Goal: Information Seeking & Learning: Learn about a topic

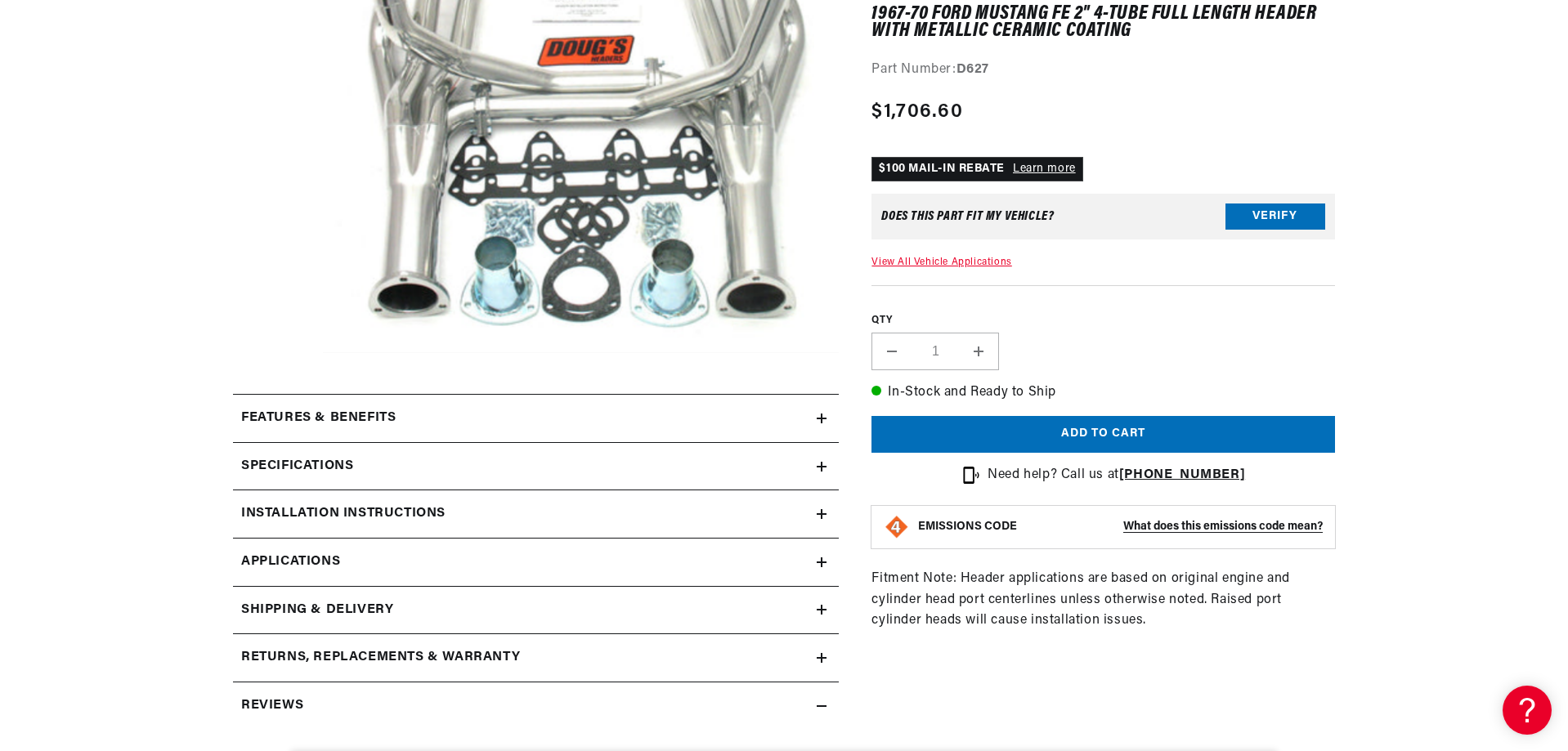
click at [365, 423] on h2 "Features & Benefits" at bounding box center [318, 418] width 155 height 21
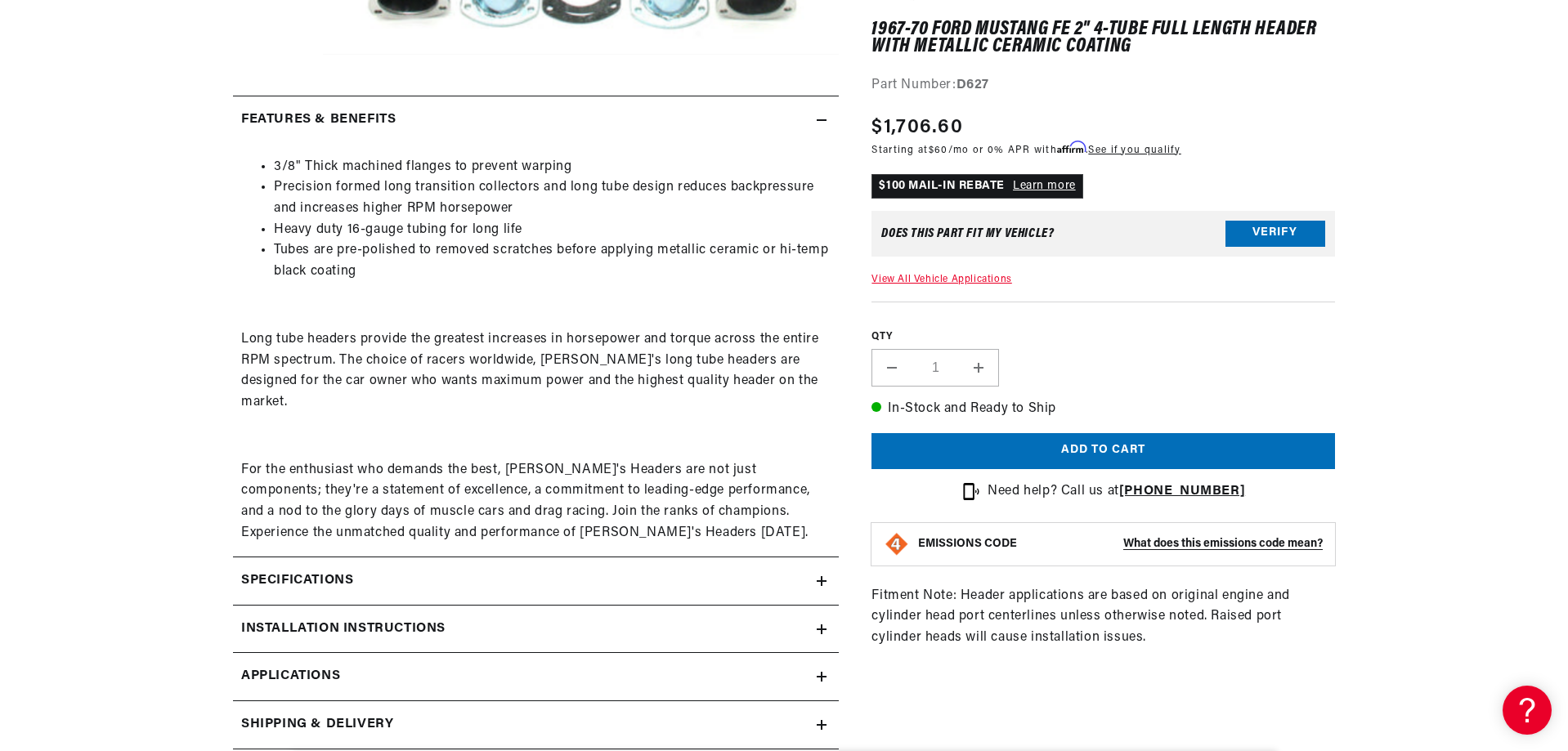
scroll to position [735, 0]
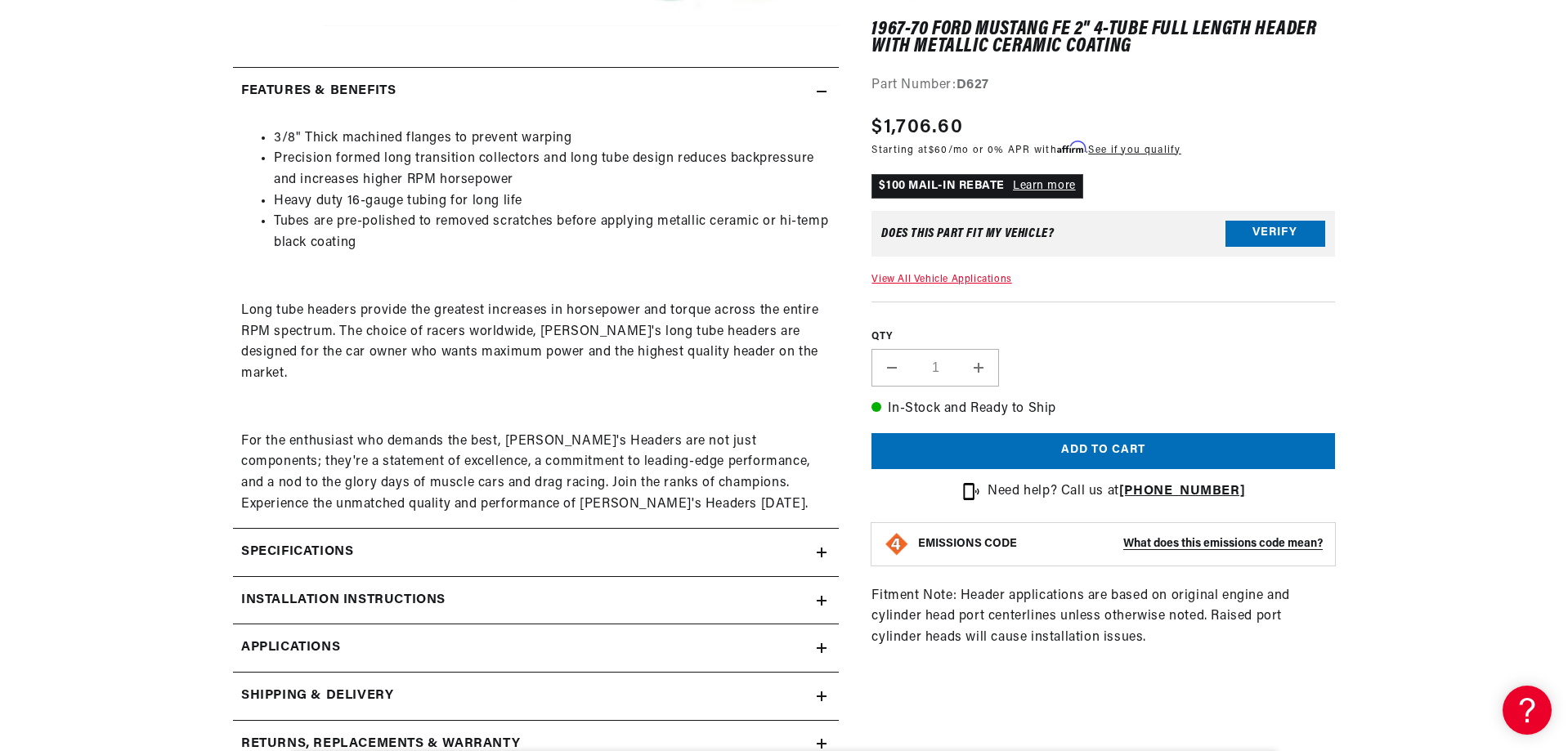
click at [347, 541] on h2 "Specifications" at bounding box center [297, 552] width 112 height 21
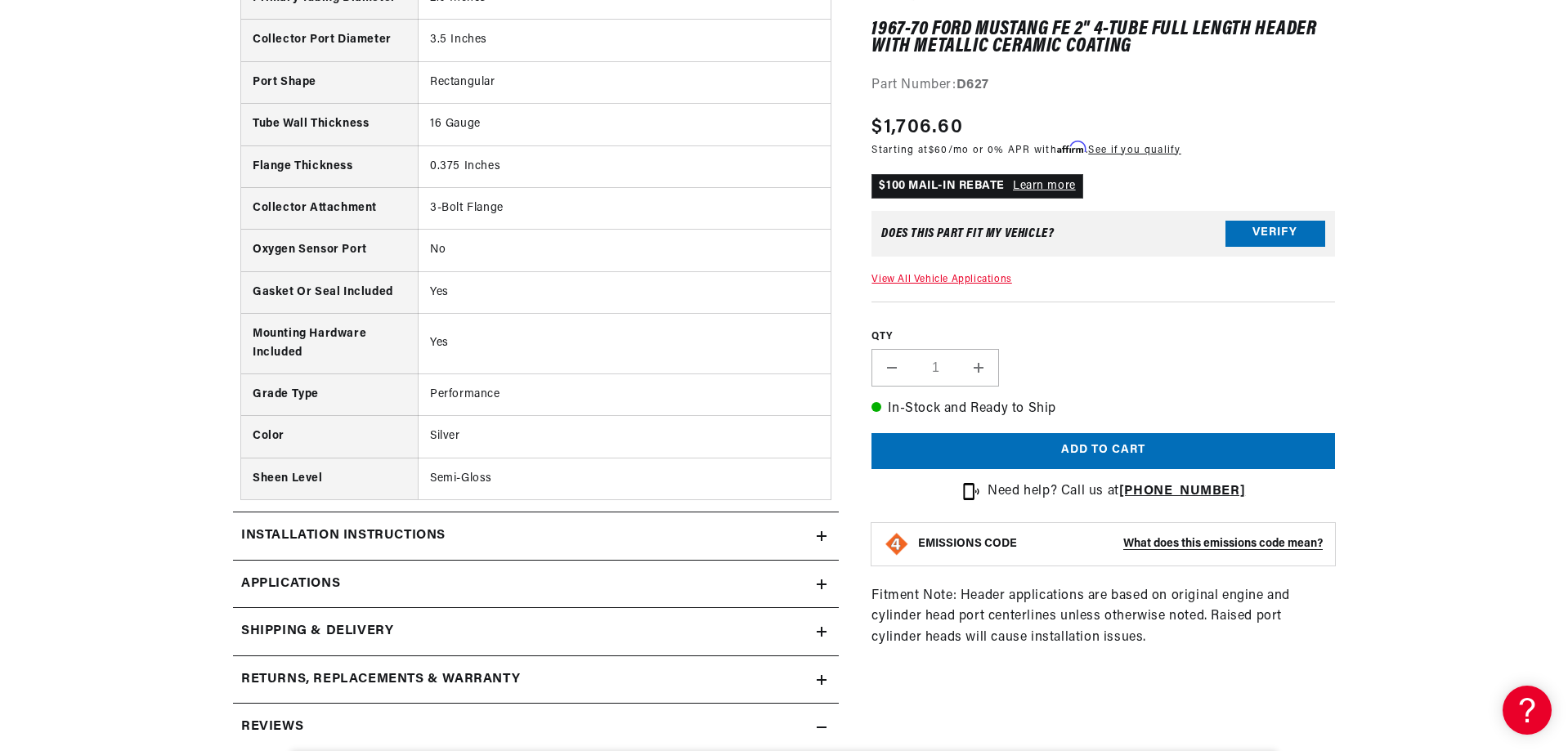
scroll to position [1471, 0]
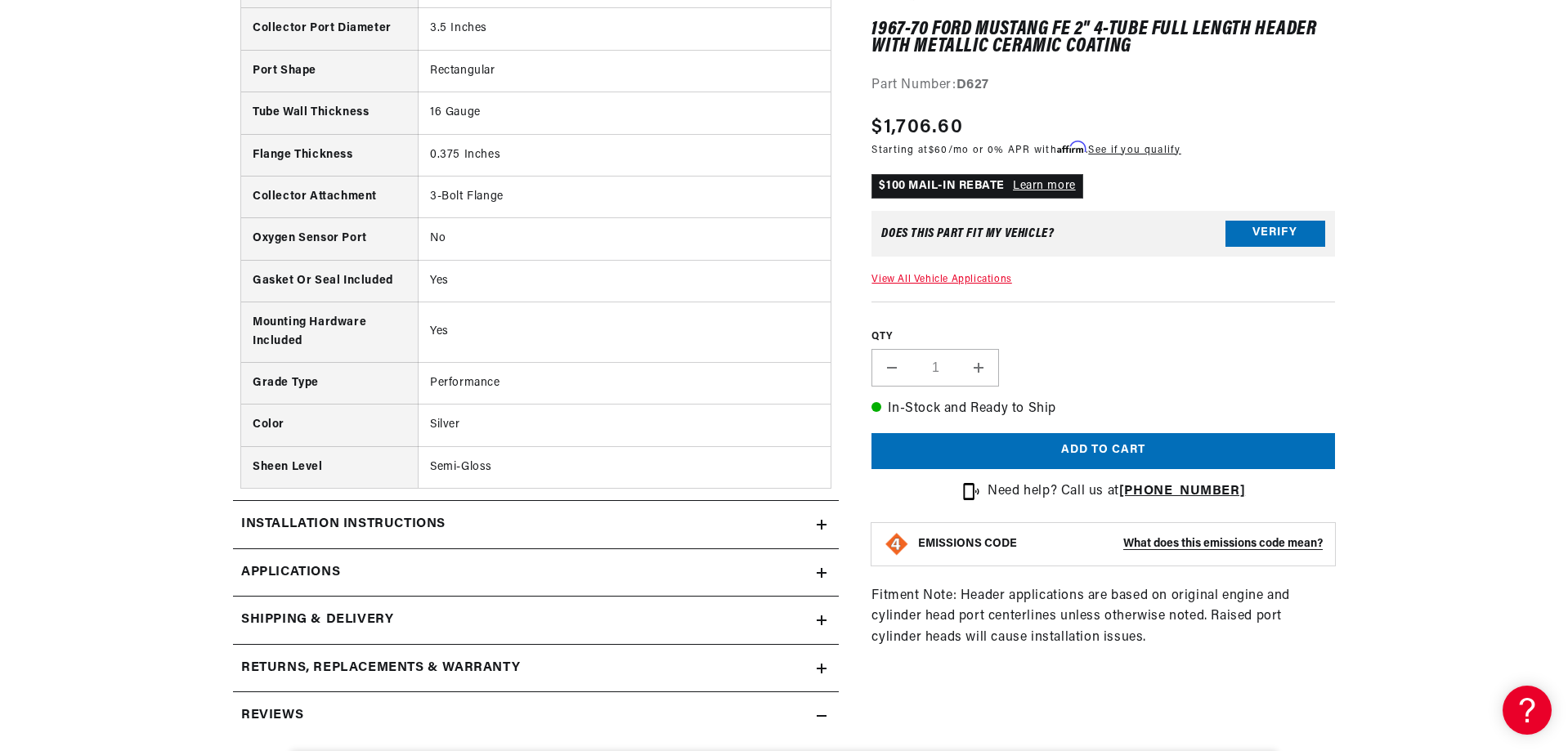
click at [340, 549] on link "Applications" at bounding box center [535, 573] width 606 height 48
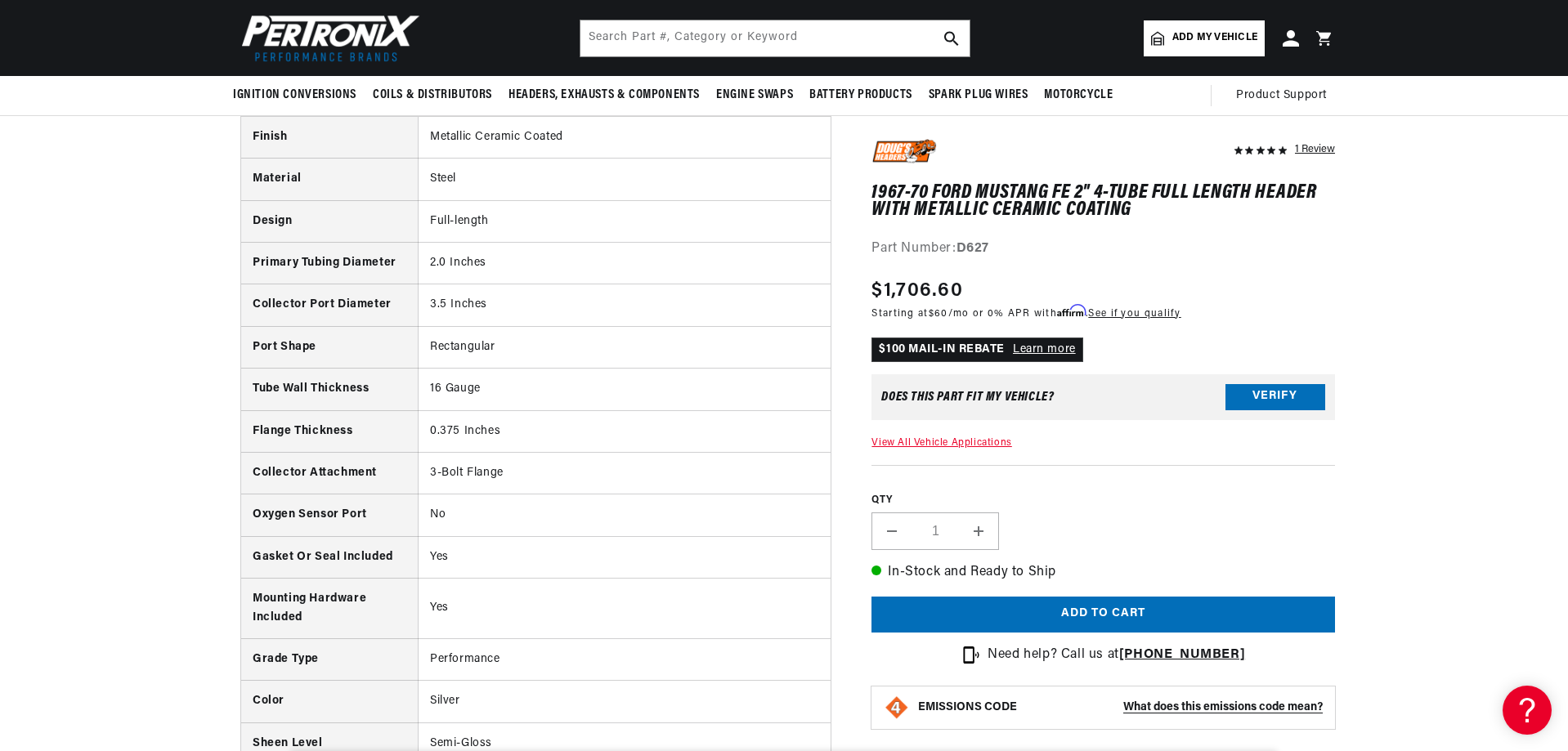
scroll to position [1194, 0]
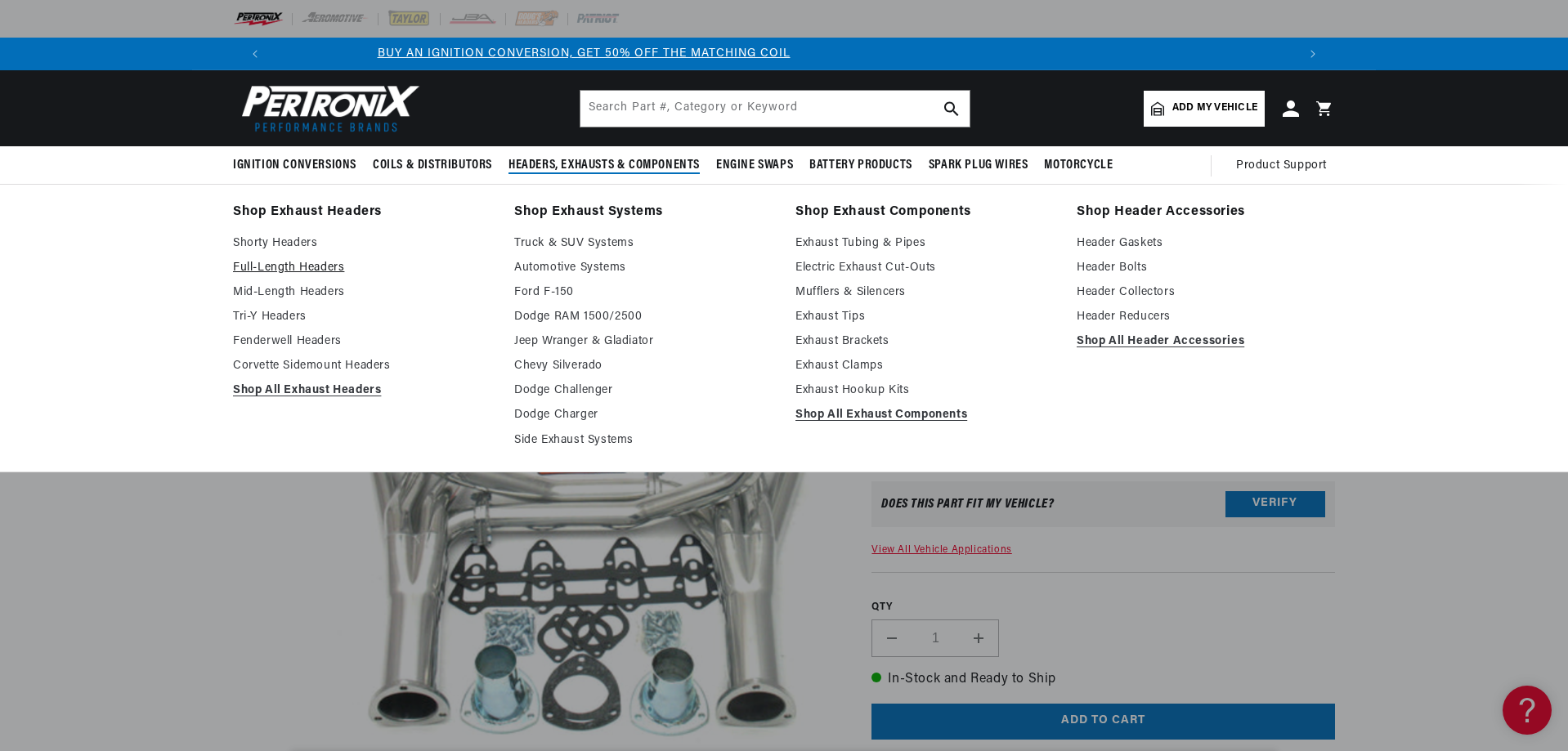
click at [315, 267] on link "Full-Length Headers" at bounding box center [361, 267] width 258 height 19
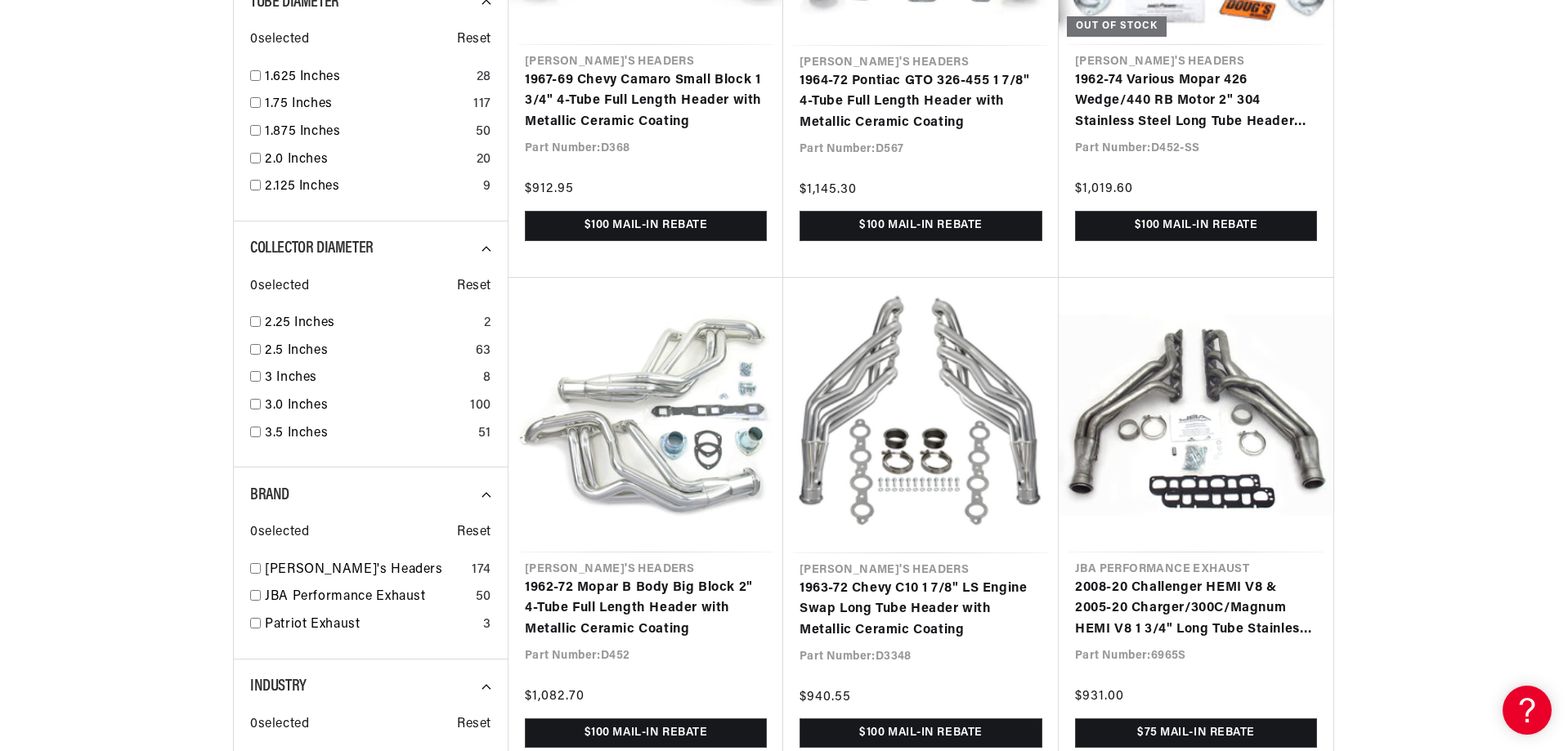
scroll to position [1634, 0]
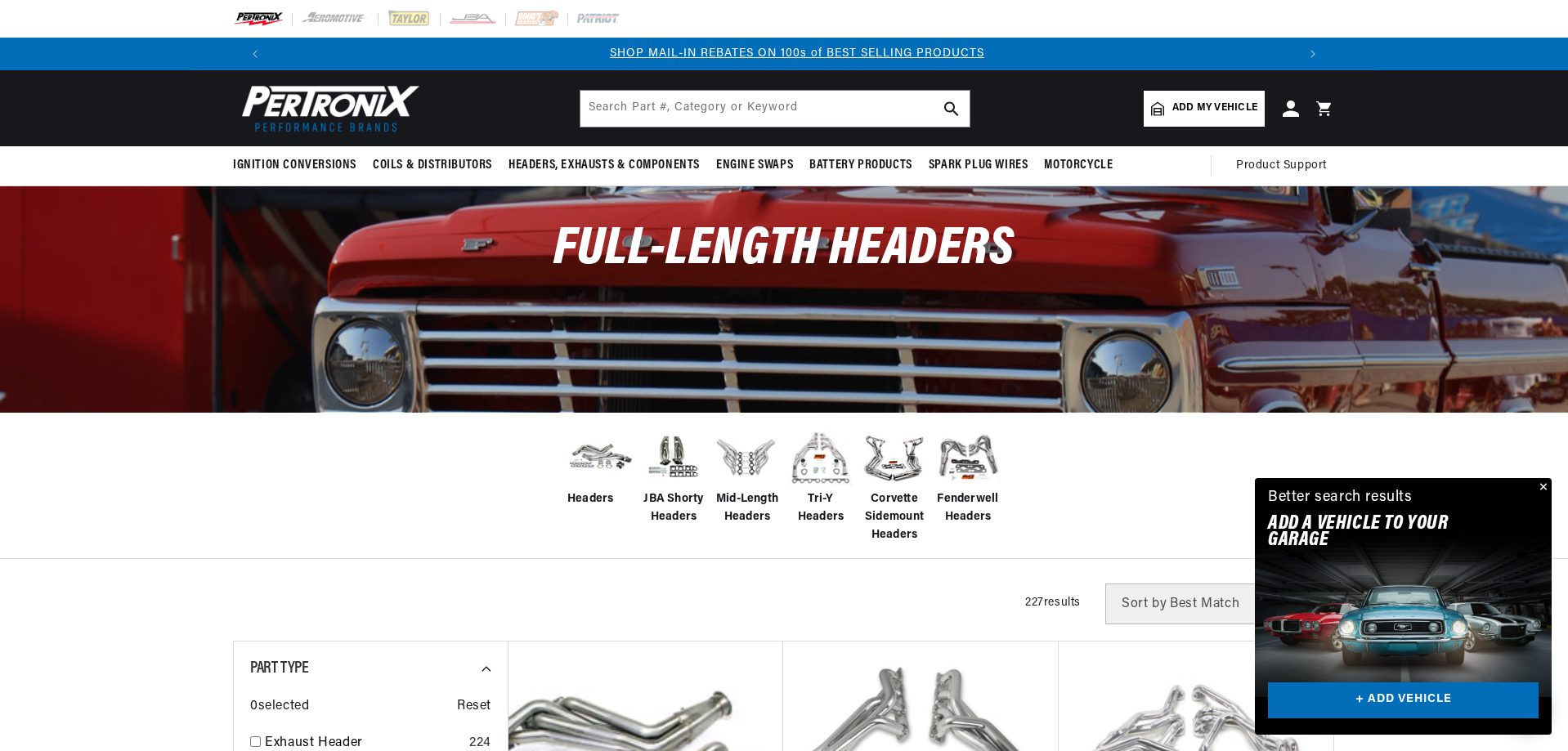
scroll to position [0, 1022]
click at [1181, 101] on span "Add my vehicle" at bounding box center [1215, 108] width 85 height 16
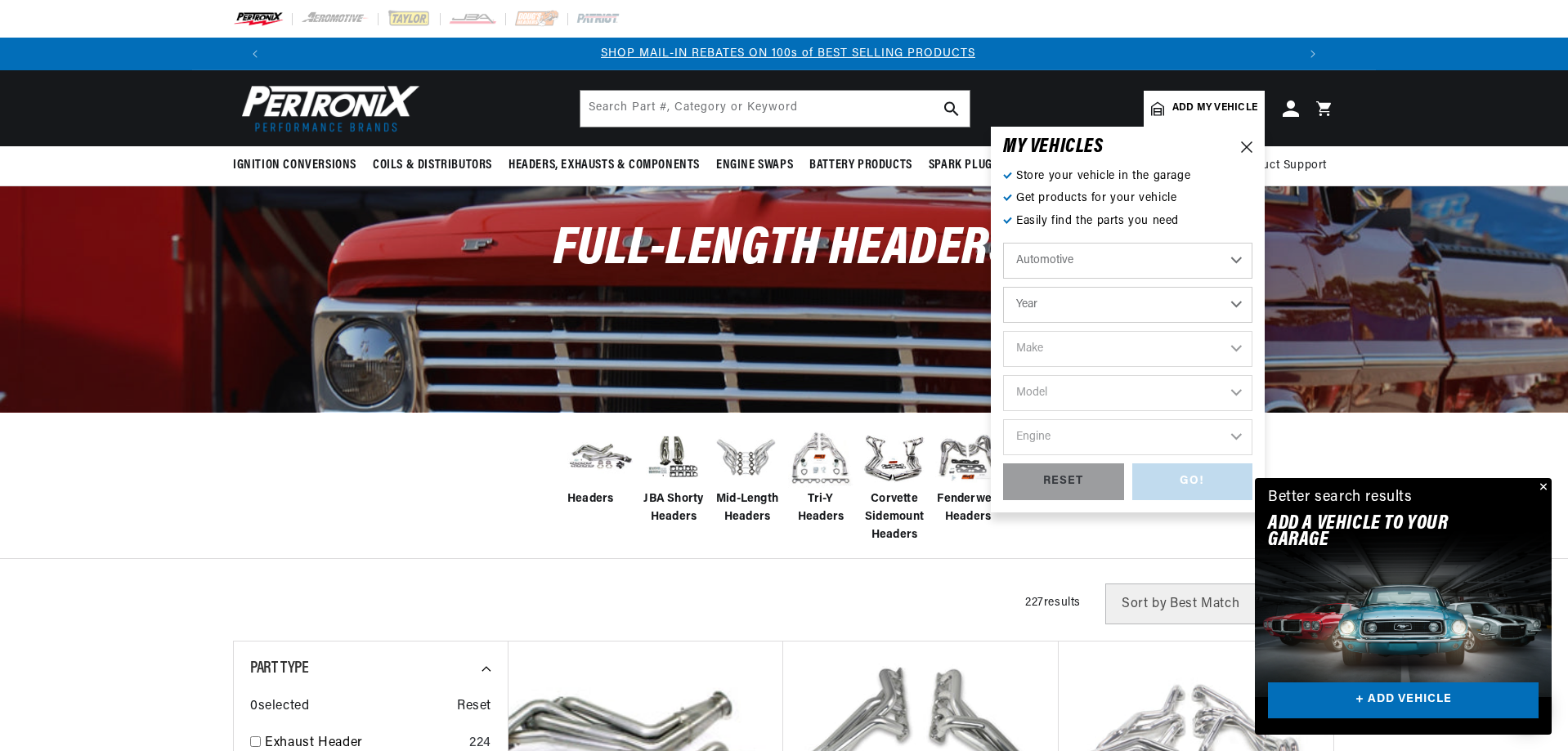
click at [1083, 299] on select "Year 2022 2021 2020 2019 2018 2017 2016 2015 2014 2013 2012 2011 2010 2009 2008…" at bounding box center [1127, 304] width 249 height 36
select select "1968"
click at [1003, 287] on select "Year 2022 2021 2020 2019 2018 2017 2016 2015 2014 2013 2012 2011 2010 2009 2008…" at bounding box center [1127, 304] width 249 height 36
select select "1968"
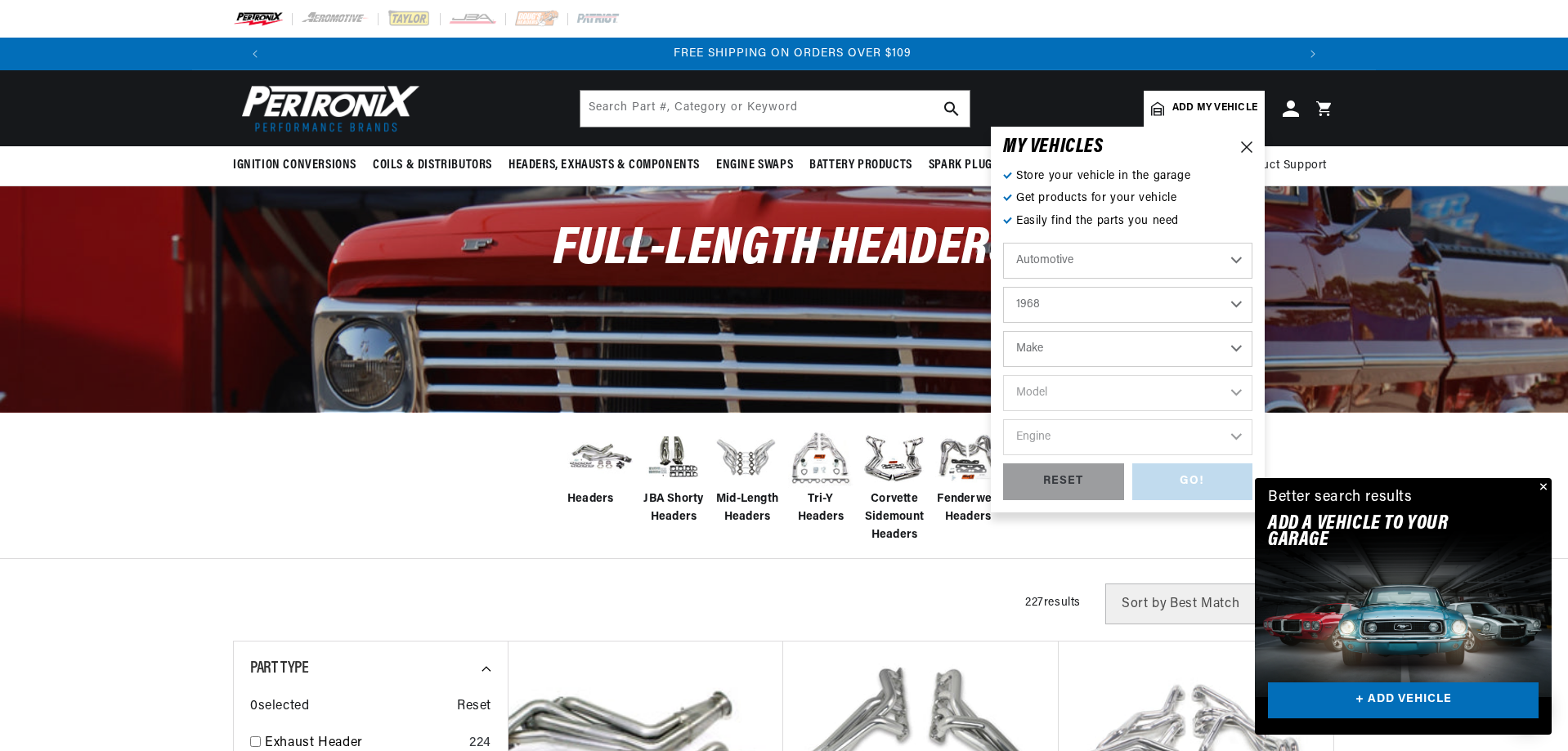
click at [1058, 346] on select "Make Alfa Romeo American Motors Aston Martin Austin Austin Healey Avanti Bentle…" at bounding box center [1127, 348] width 249 height 36
select select "Ford"
click at [1003, 331] on select "Make Alfa Romeo American Motors Aston Martin Austin Austin Healey Avanti Bentle…" at bounding box center [1127, 348] width 249 height 36
select select "Ford"
click at [1043, 386] on select "Model Bronco Country Sedan Country Squire Custom Custom 500 F-100 F-250 F-350 F…" at bounding box center [1127, 393] width 249 height 36
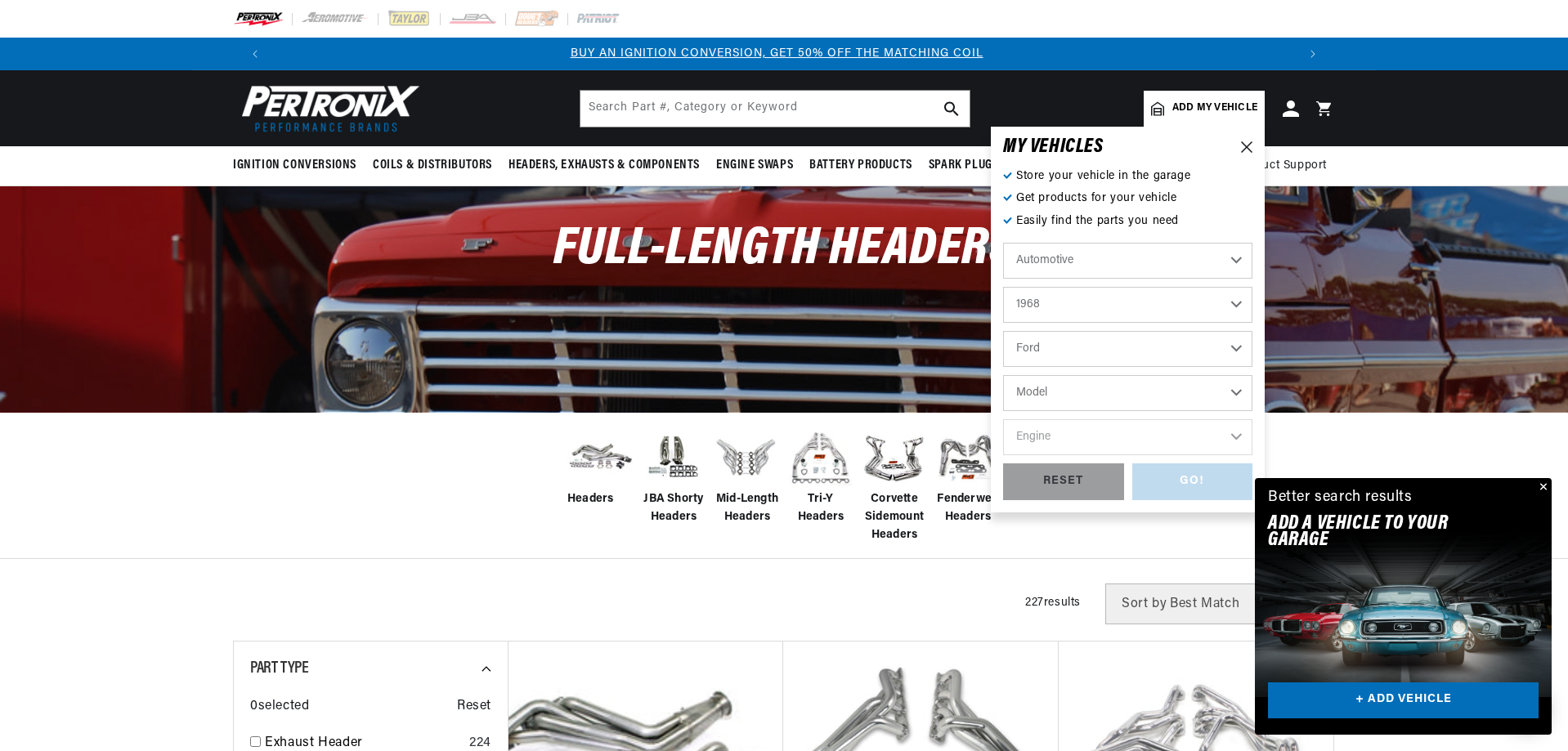
scroll to position [0, 0]
select select "Mustang"
click at [1003, 375] on select "Model Bronco Country Sedan Country Squire Custom Custom 500 F-100 F-250 F-350 F…" at bounding box center [1127, 393] width 249 height 36
select select "Mustang"
click at [1071, 426] on select "Engine 4.1L 4.3L 5.8L 200cid / 3.3L 289cid / 4.7L 302cid / 5.0L 351W 390cid / 6…" at bounding box center [1127, 437] width 249 height 36
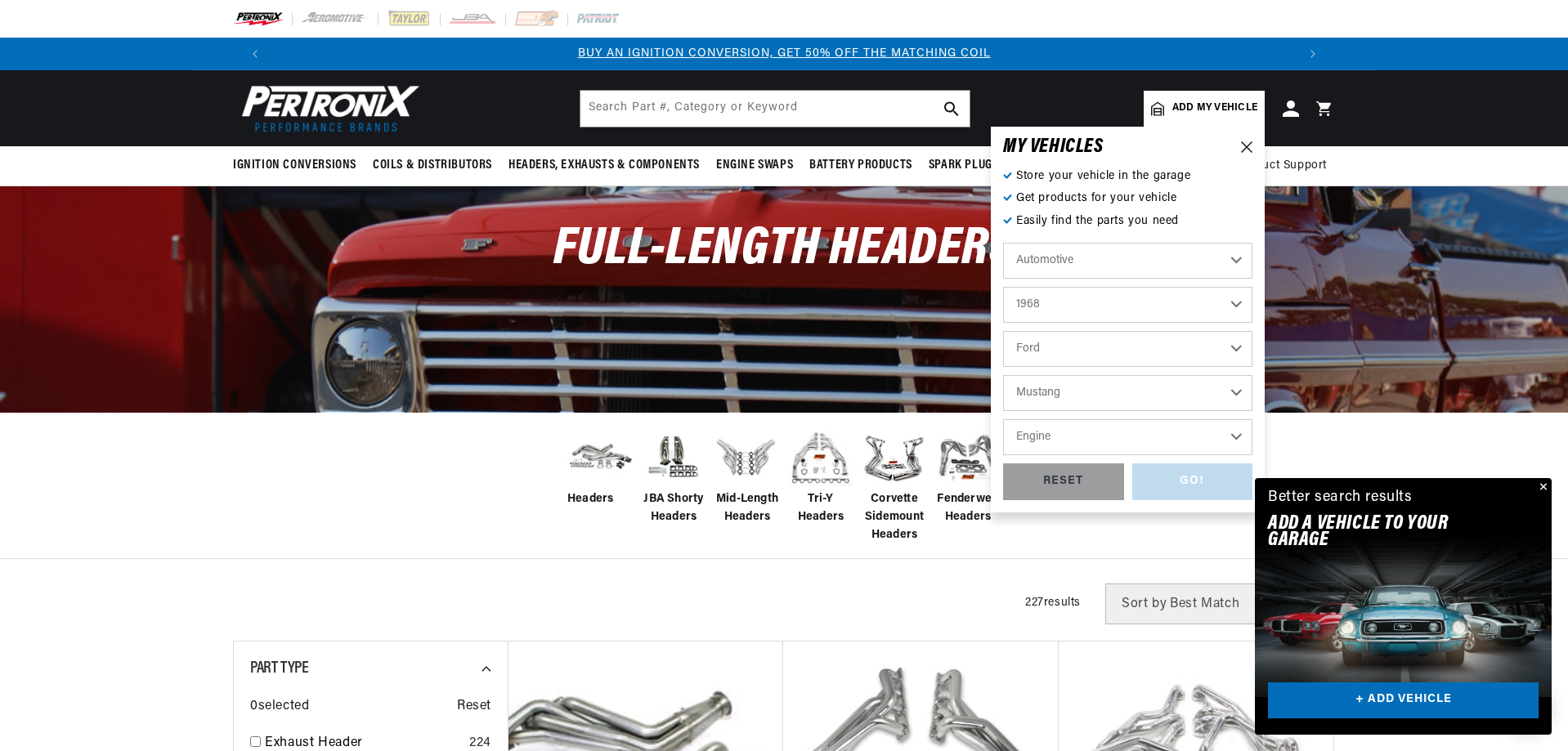
select select "390cid-6.4L"
click at [1003, 419] on select "Engine 4.1L 4.3L 5.8L 200cid / 3.3L 289cid / 4.7L 302cid / 5.0L 351W 390cid / 6…" at bounding box center [1127, 437] width 249 height 36
select select "390cid-6.4L"
click at [1176, 479] on div "GO!" at bounding box center [1193, 482] width 121 height 37
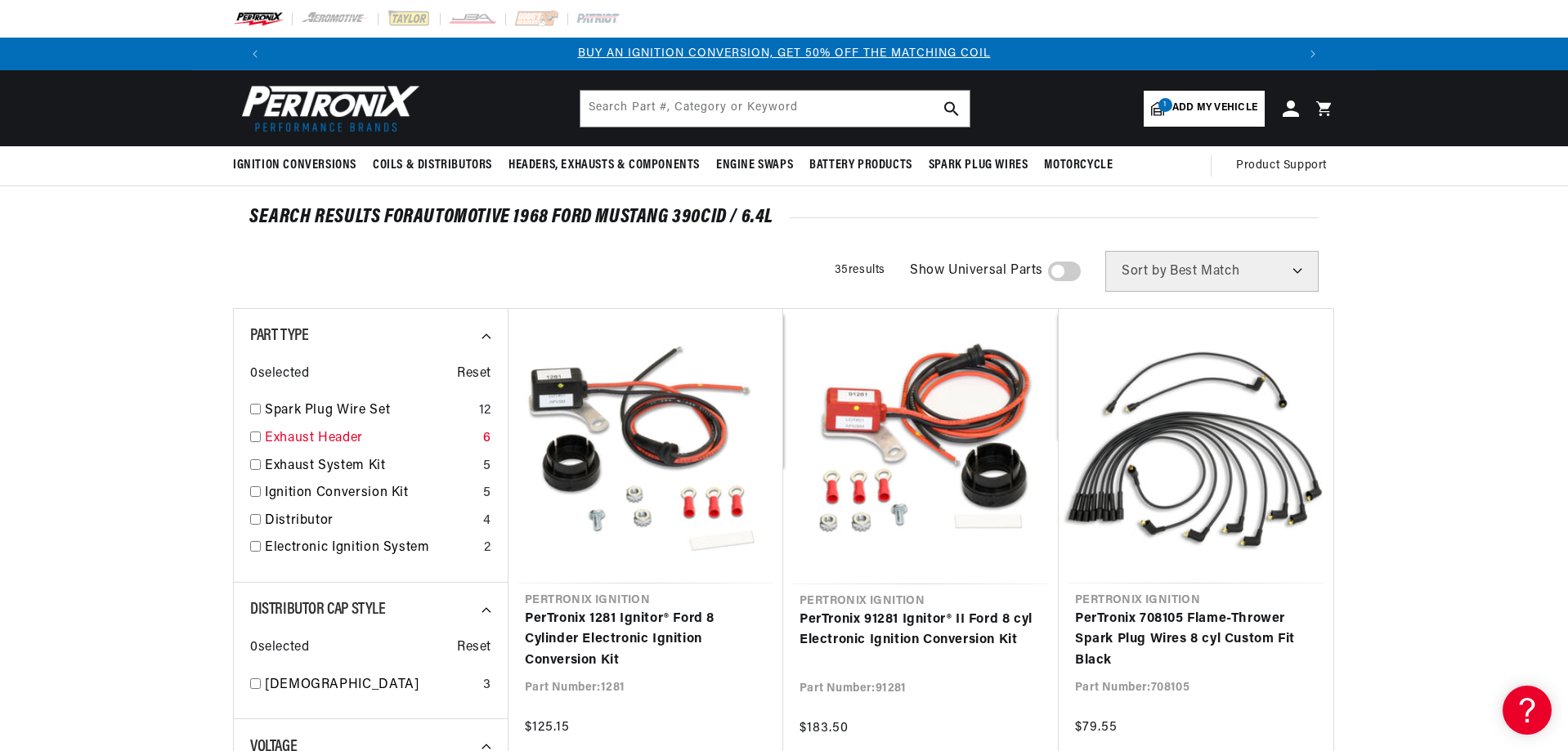
click at [324, 433] on link "Exhaust Header" at bounding box center [371, 438] width 212 height 21
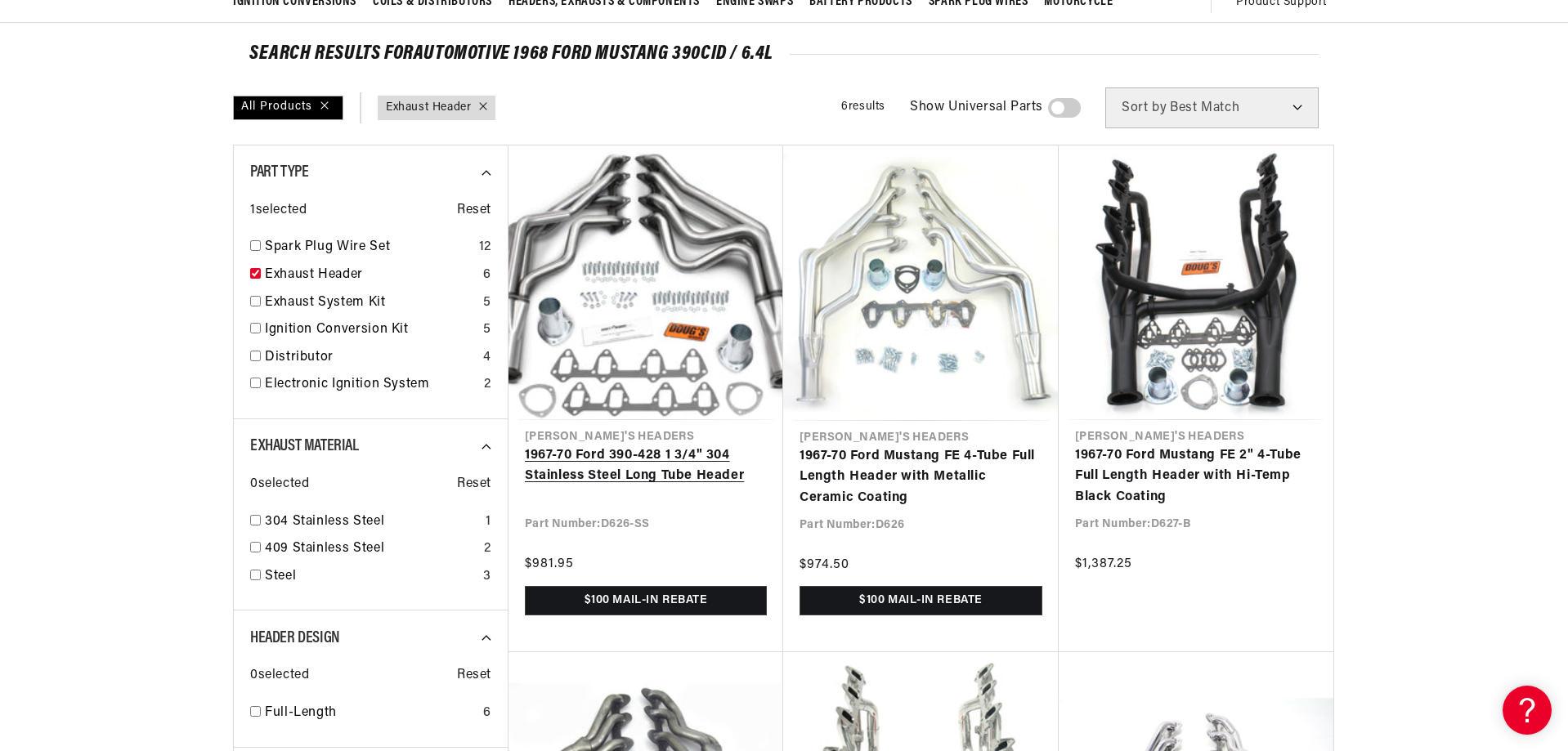
click at [707, 446] on link "1967-70 Ford 390-428 1 3/4" 304 Stainless Steel Long Tube Header" at bounding box center [646, 466] width 242 height 41
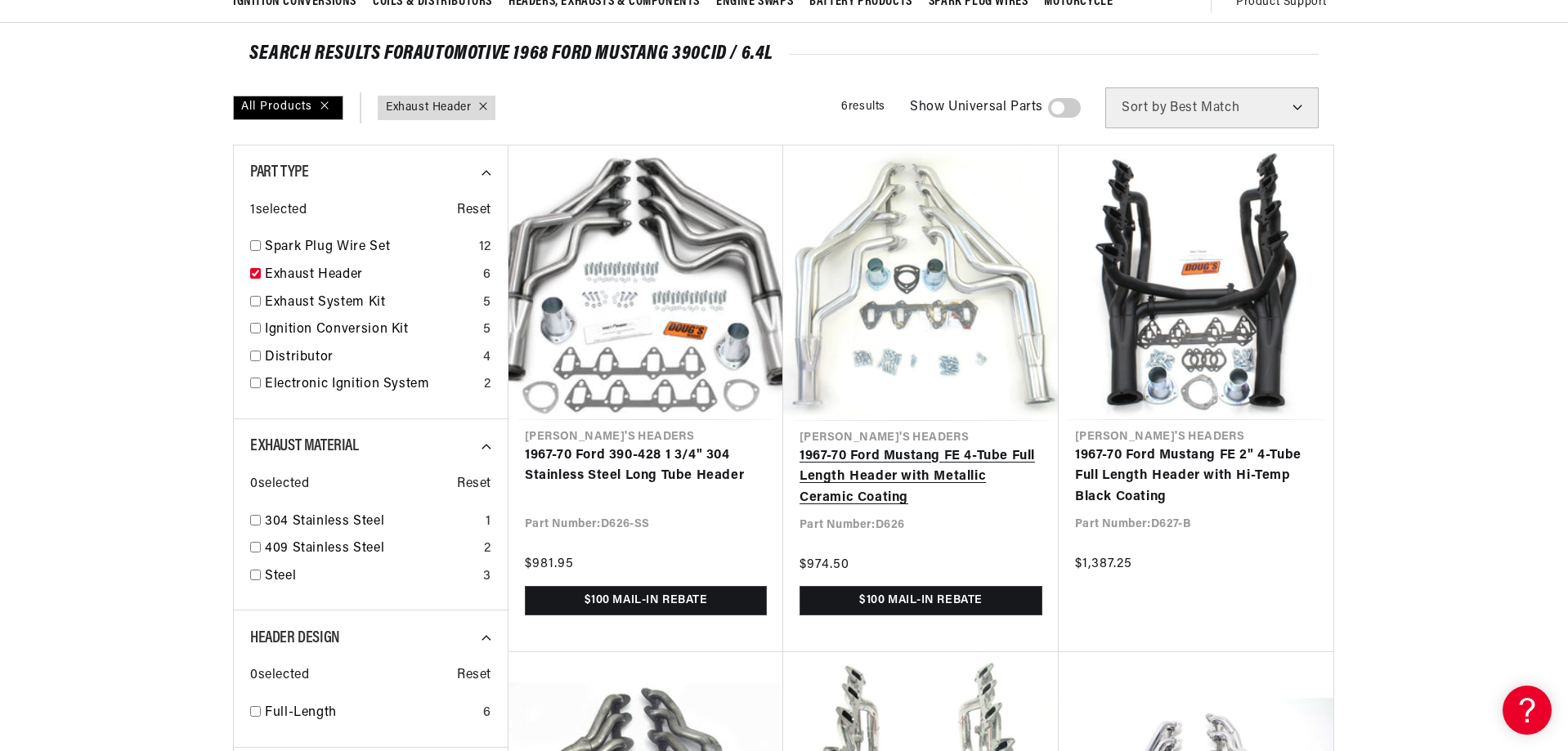
click at [854, 468] on link "1967-70 Ford Mustang FE 4-Tube Full Length Header with Metallic Ceramic Coating" at bounding box center [921, 477] width 243 height 63
checkbox input "false"
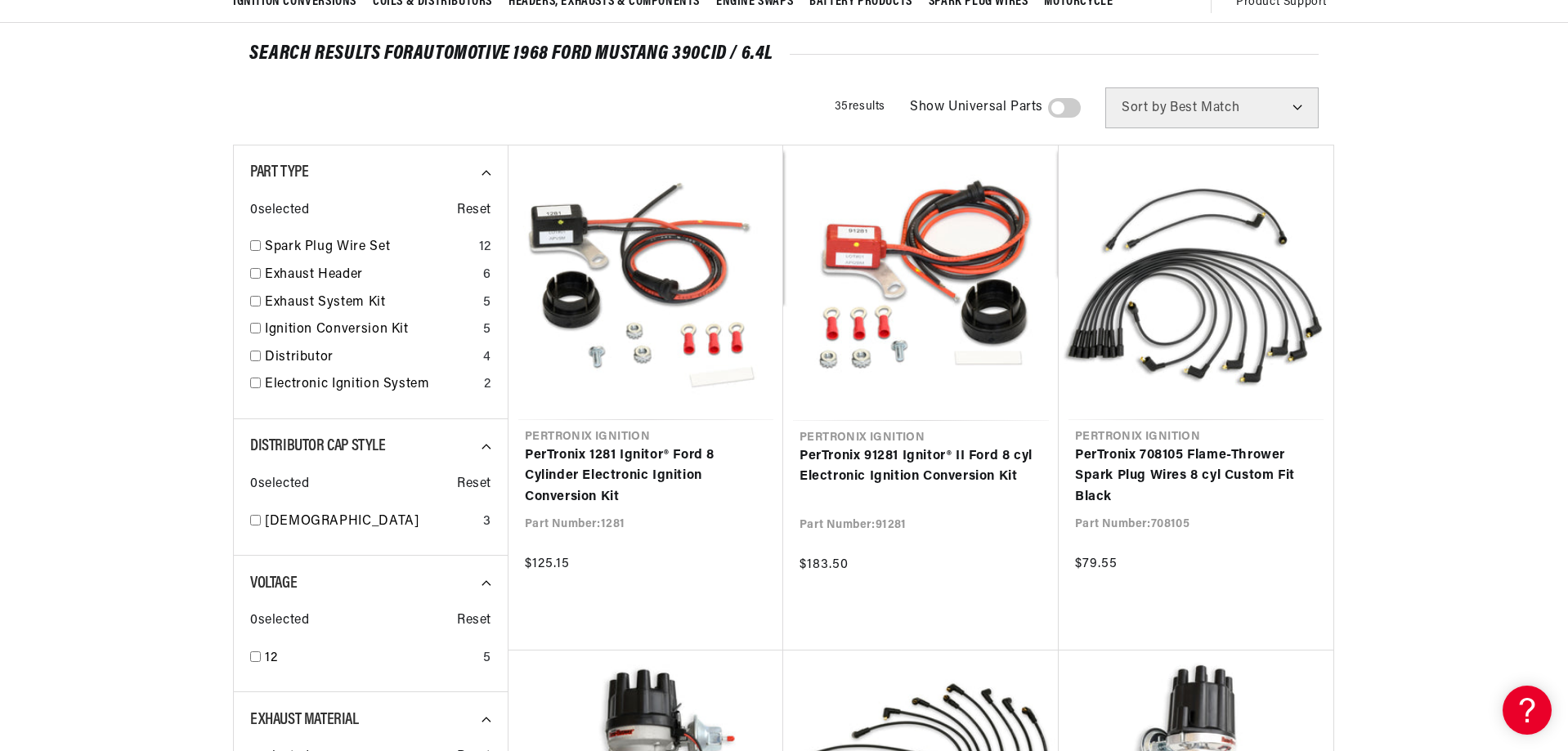
scroll to position [0, 2043]
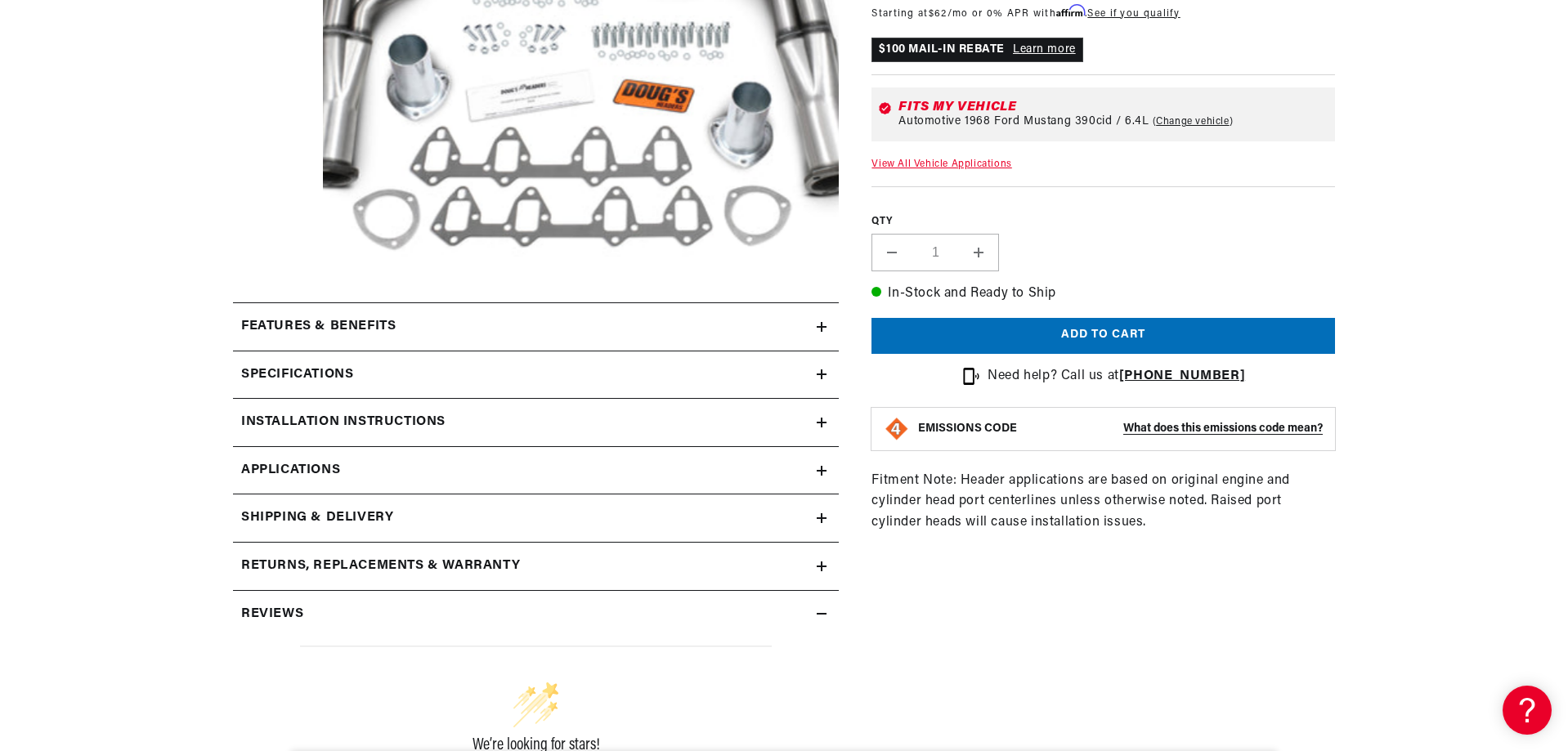
scroll to position [409, 0]
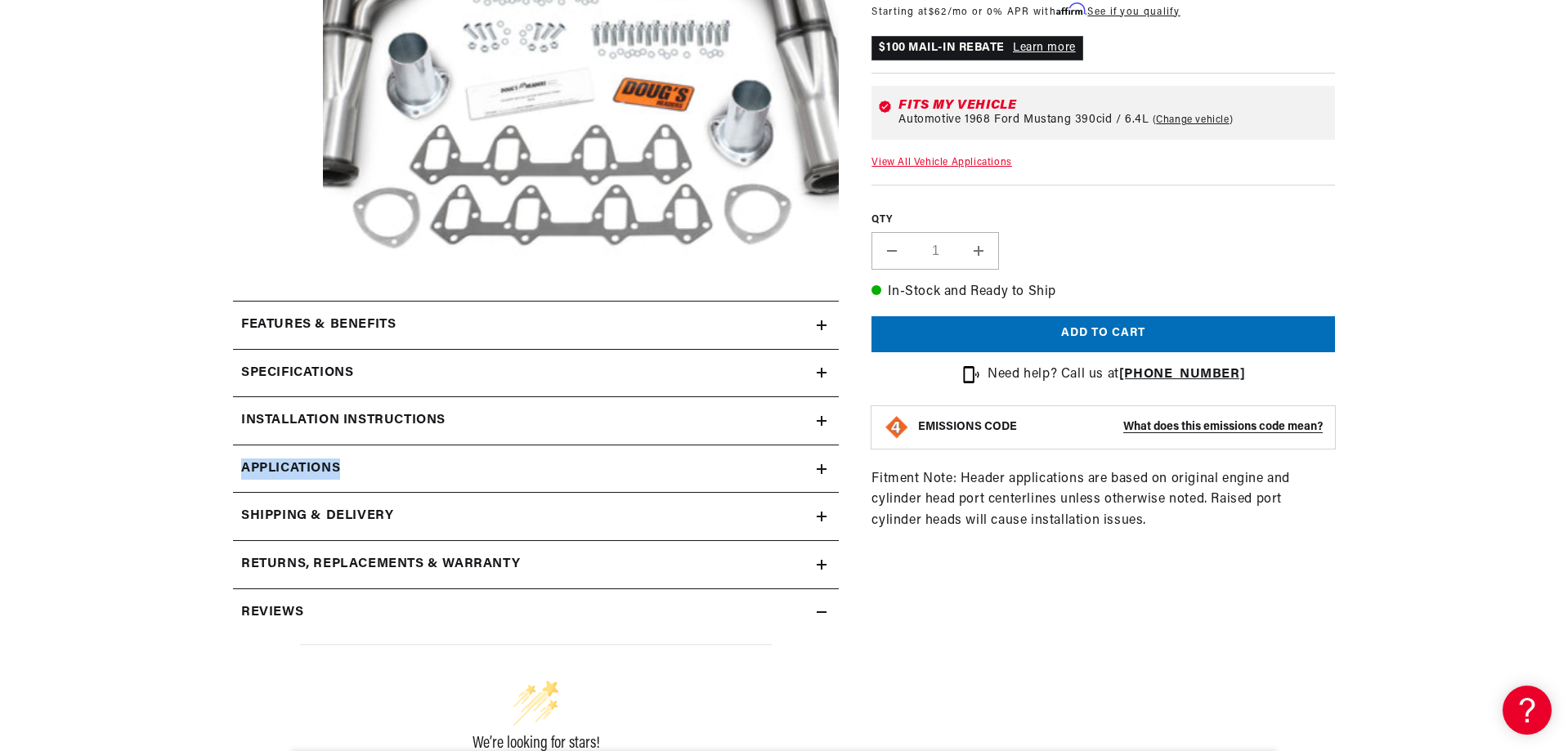
drag, startPoint x: 458, startPoint y: 424, endPoint x: 396, endPoint y: 468, distance: 76.0
click at [417, 459] on div "Features & Benefits Iconic Doug’s Headers for top selling applications redefine…" at bounding box center [535, 604] width 606 height 607
click at [395, 469] on link "Applications" at bounding box center [535, 470] width 606 height 48
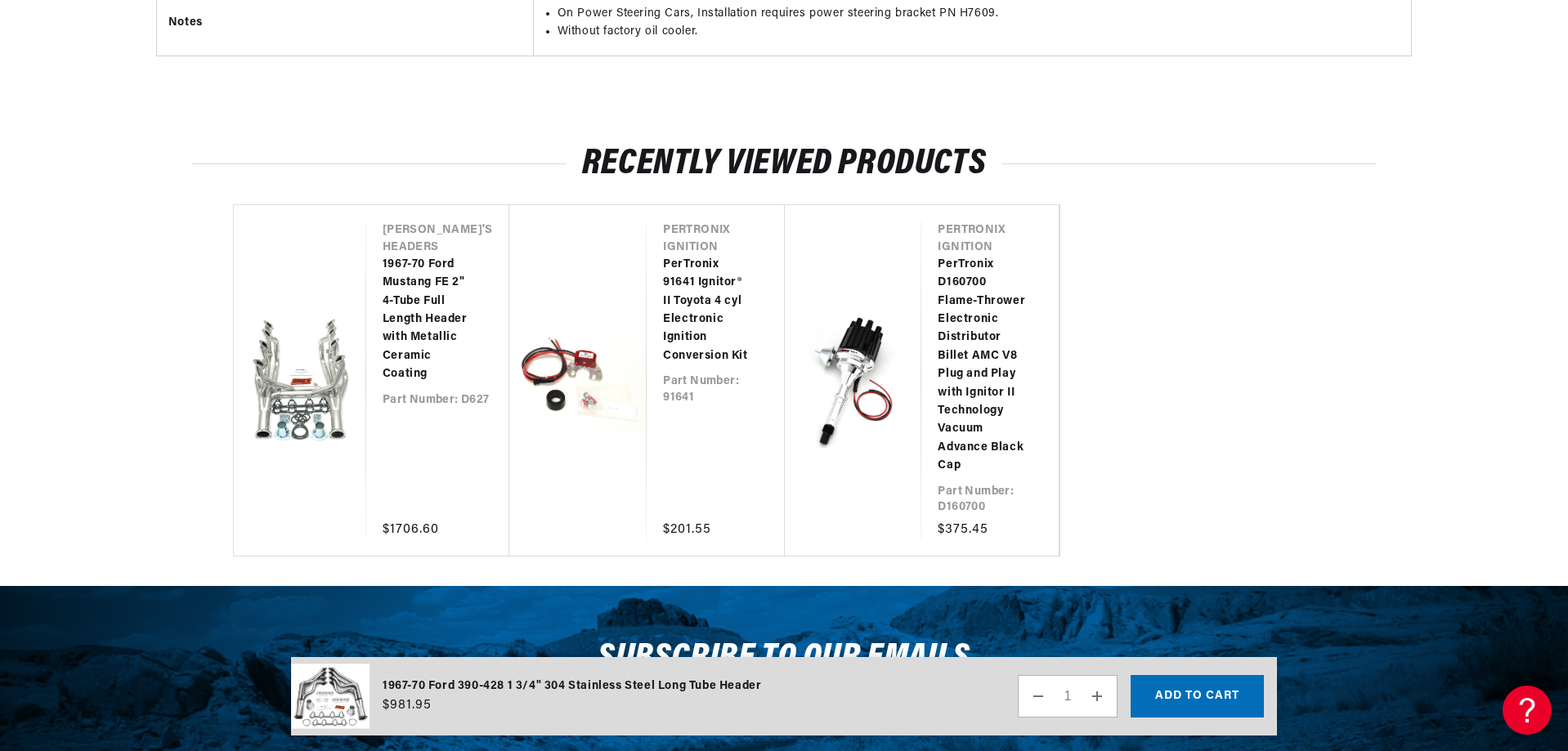
scroll to position [0, 2043]
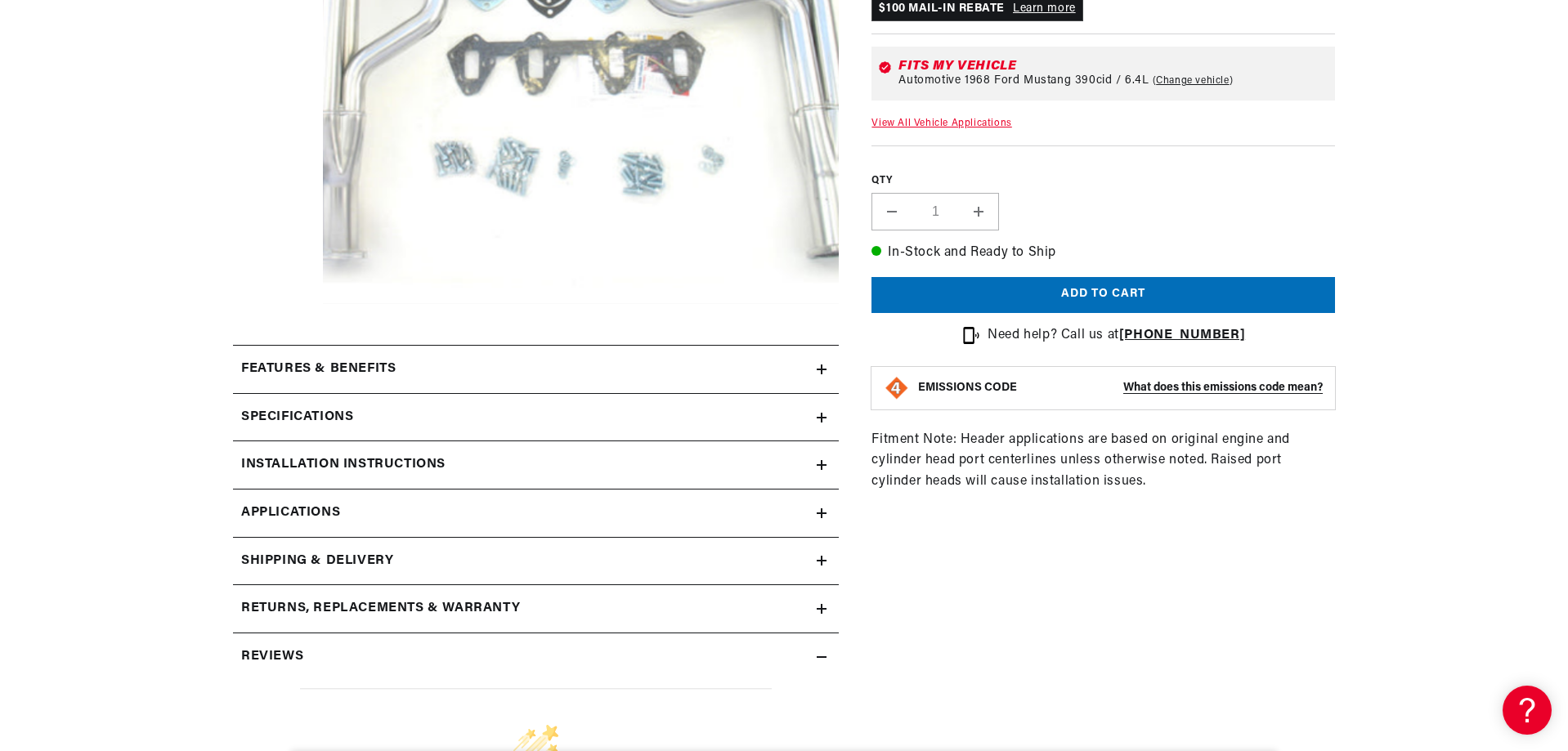
scroll to position [490, 0]
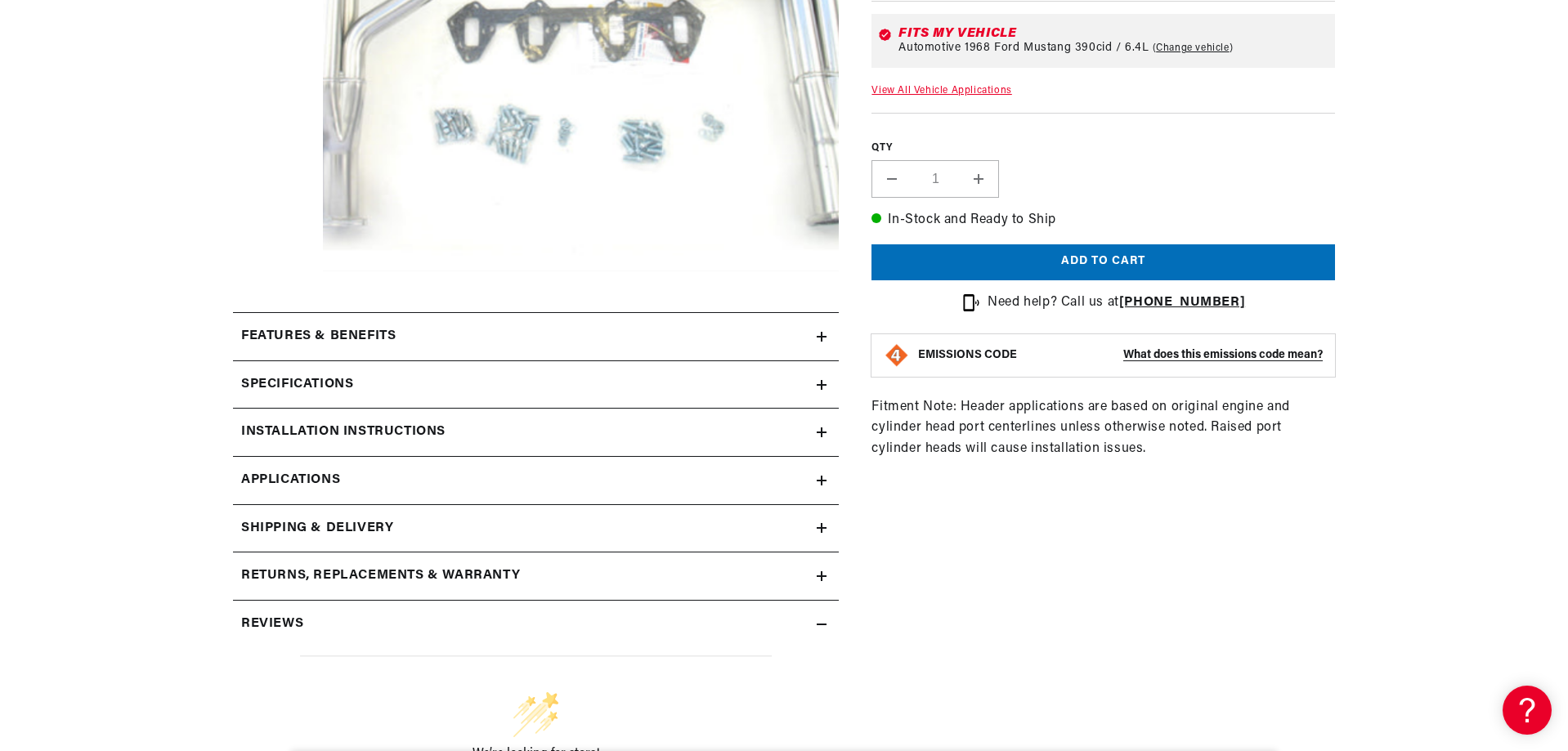
click at [350, 427] on h2 "Installation instructions" at bounding box center [343, 432] width 204 height 21
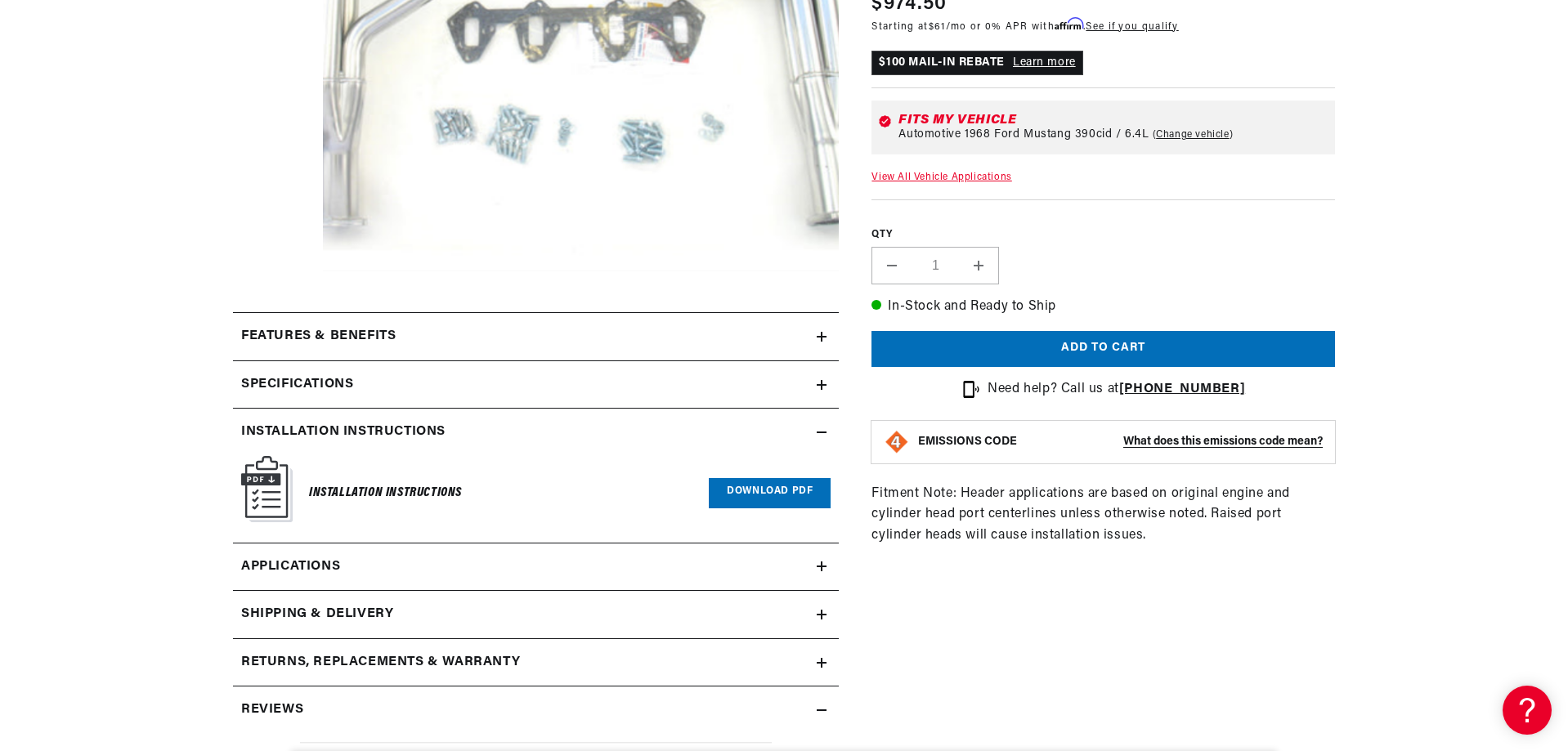
click at [338, 552] on link "Applications" at bounding box center [535, 567] width 606 height 48
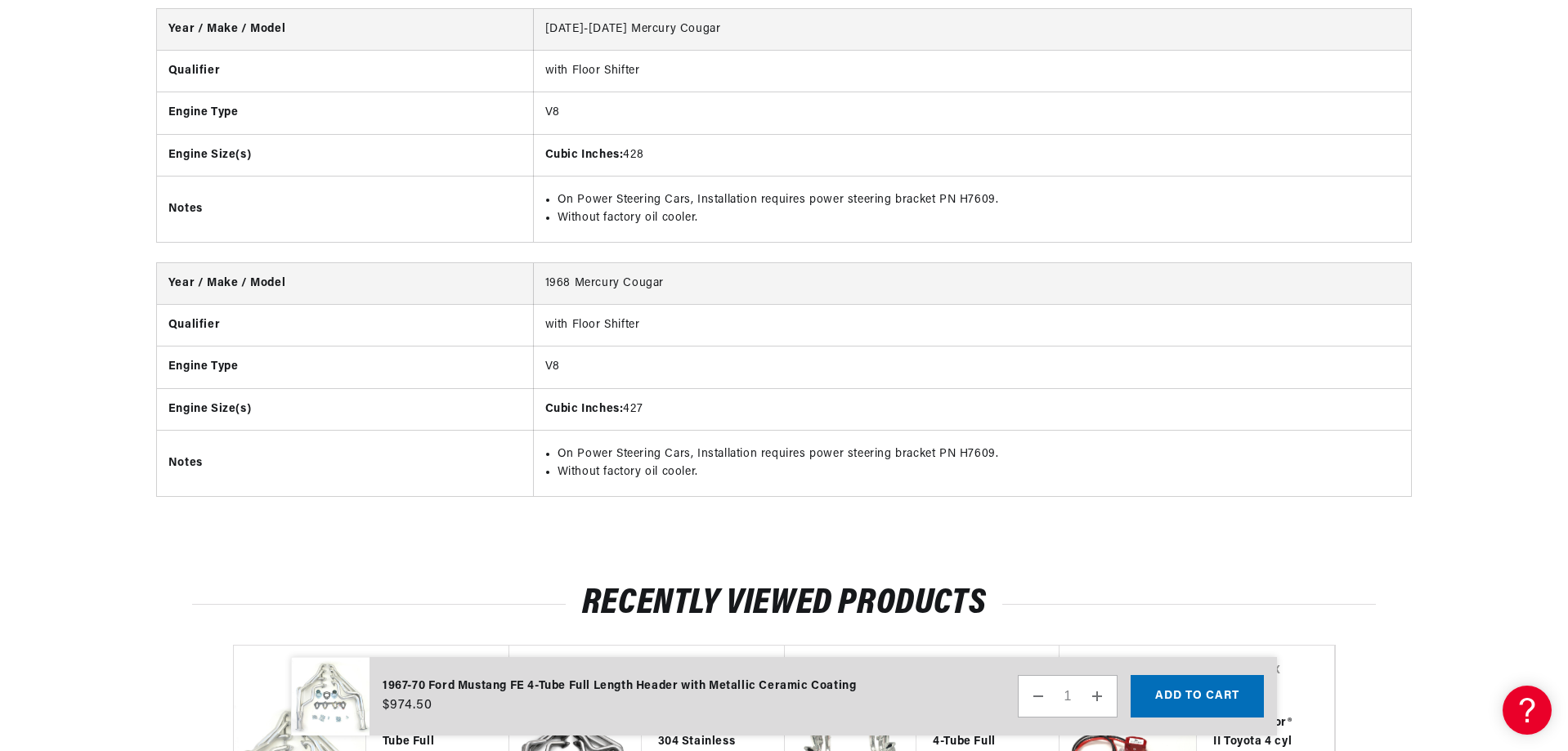
scroll to position [3545, 0]
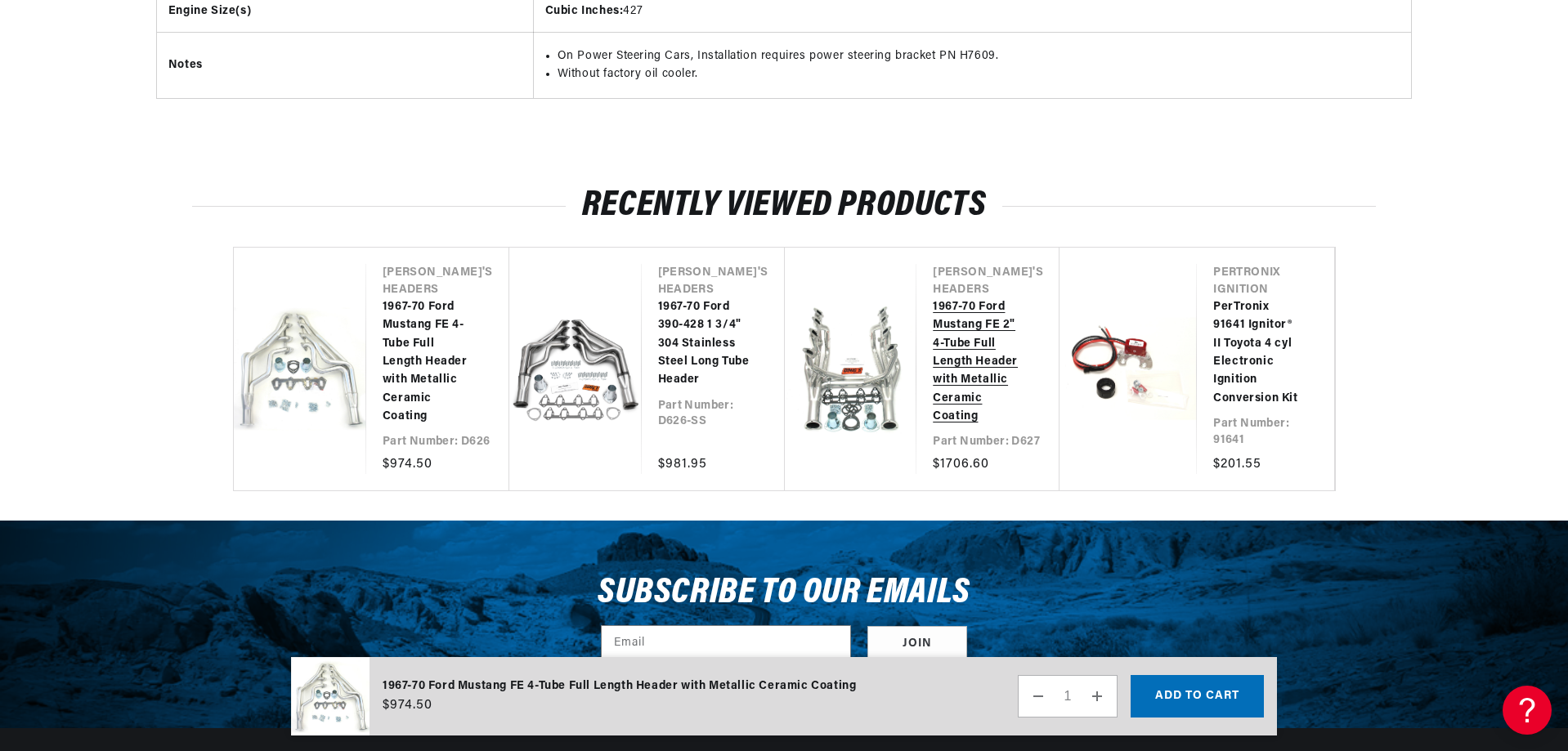
click at [992, 349] on link "1967-70 Ford Mustang FE 2" 4-Tube Full Length Header with Metallic Ceramic Coat…" at bounding box center [979, 363] width 94 height 129
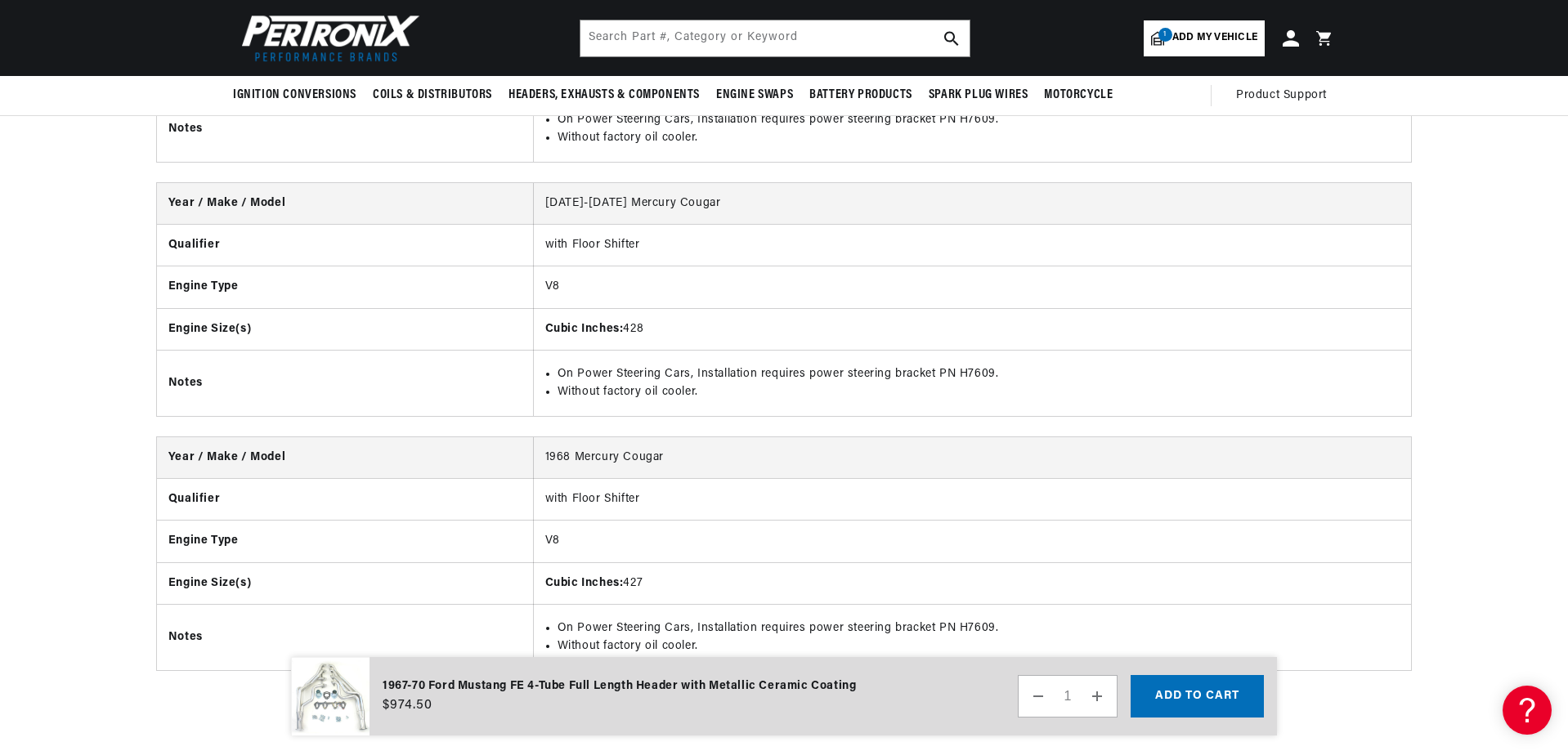
scroll to position [0, 1022]
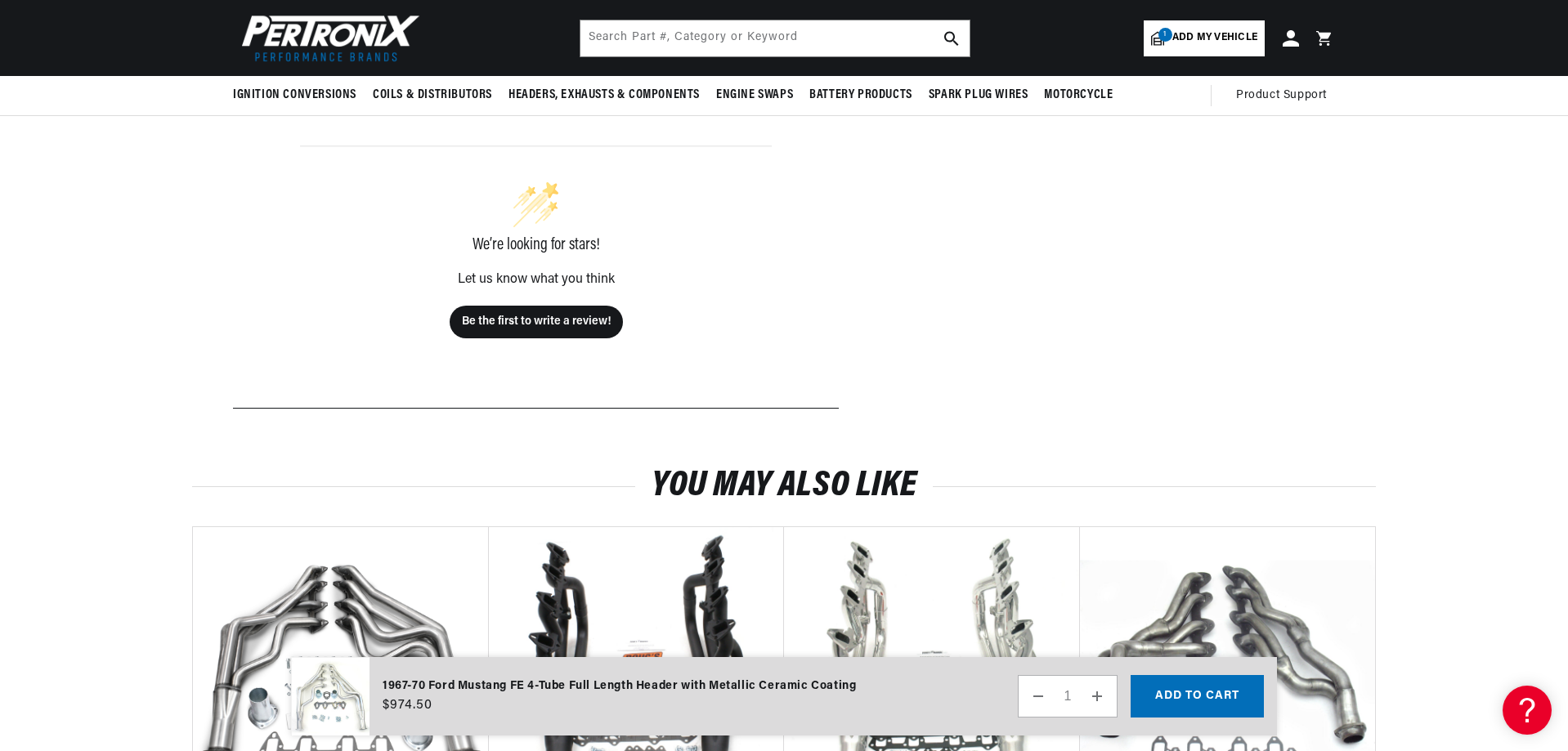
scroll to position [854, 0]
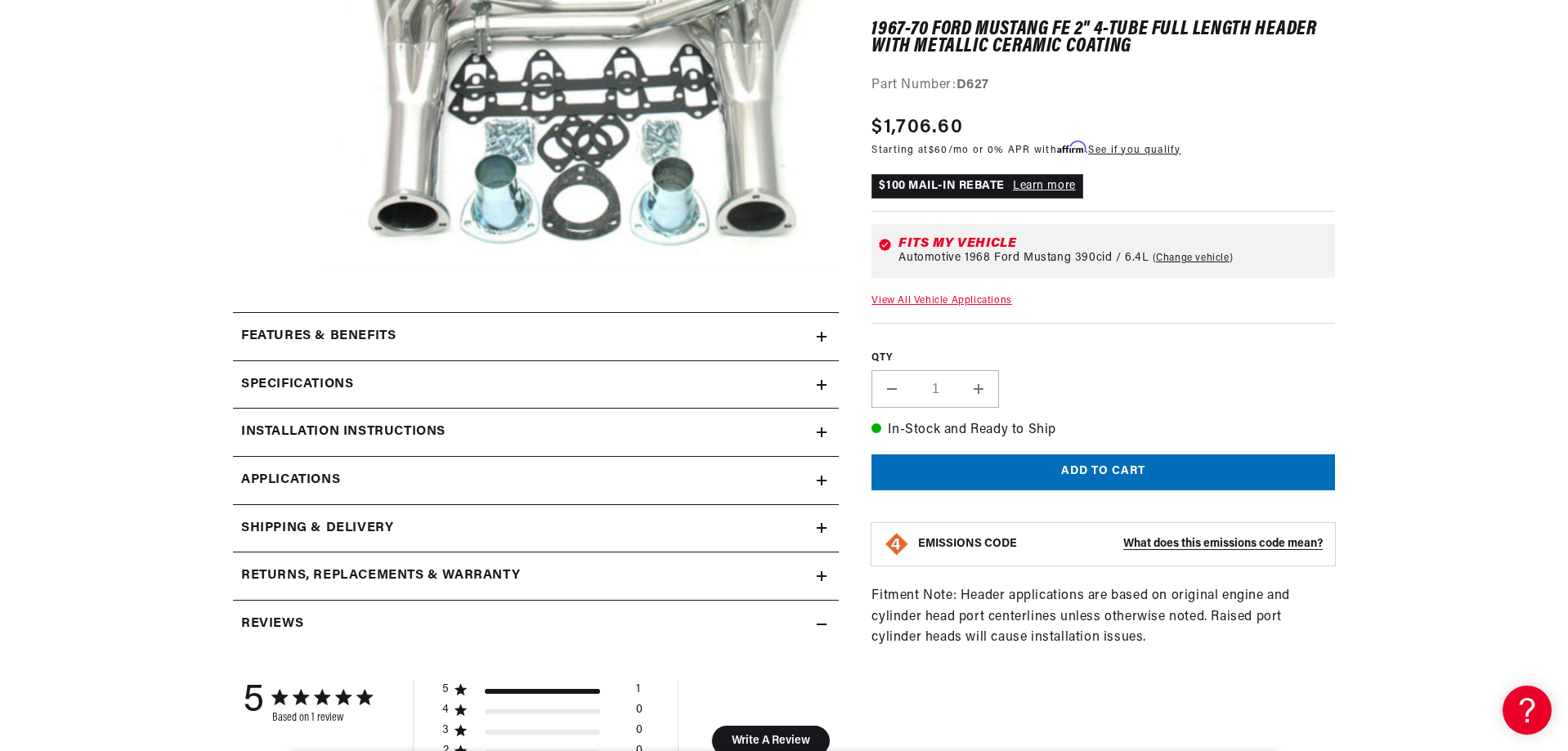
click at [319, 462] on link "Applications" at bounding box center [535, 481] width 606 height 48
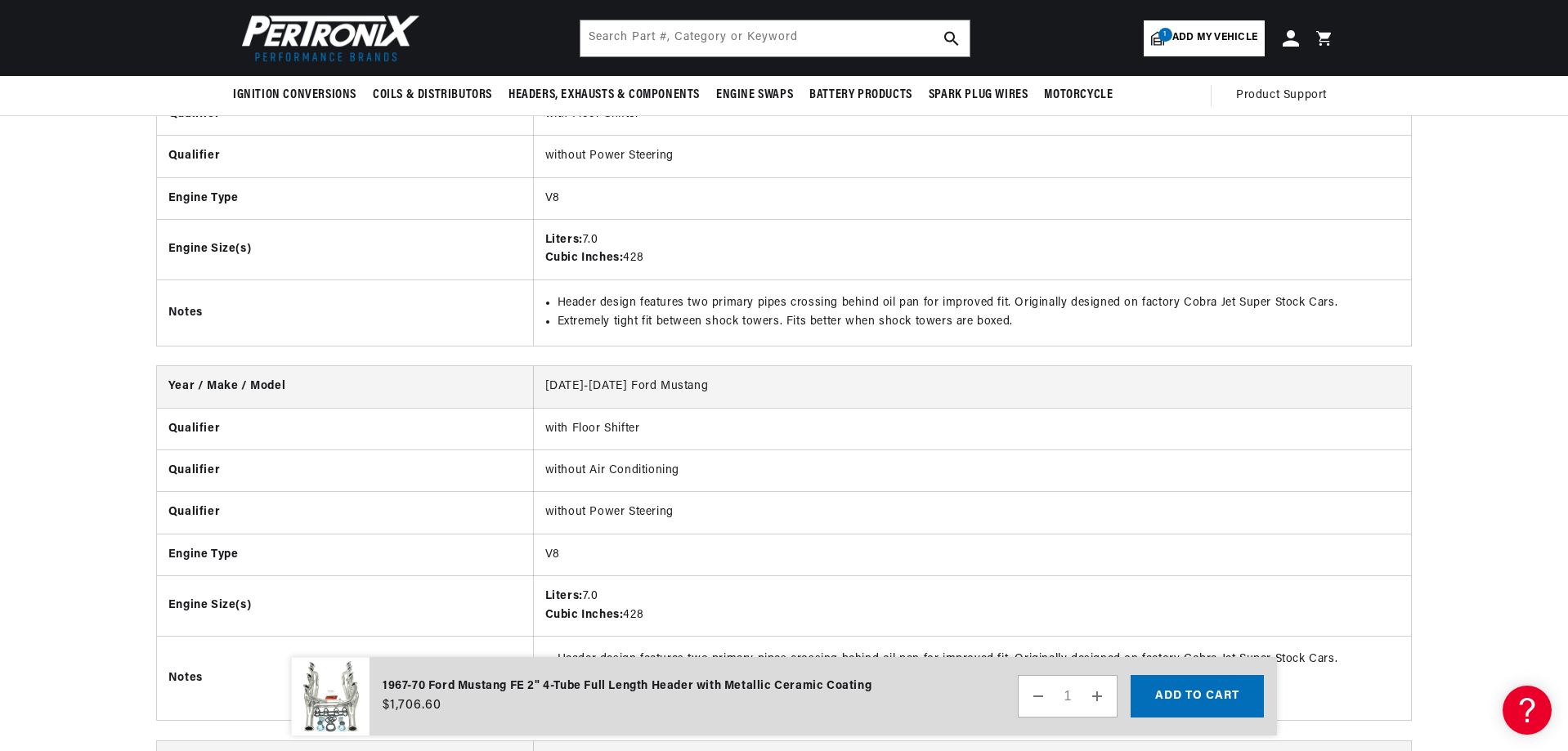
scroll to position [0, 2043]
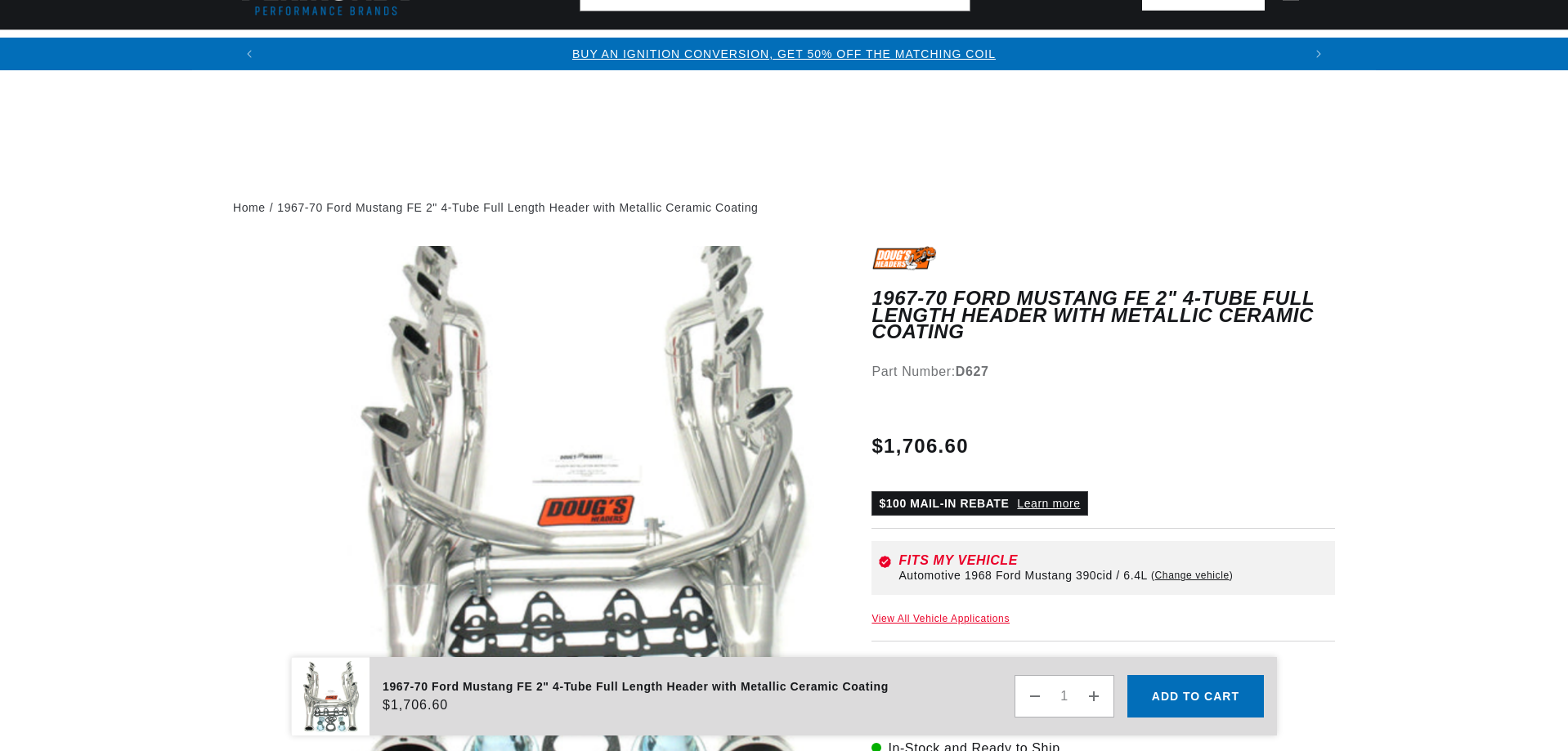
scroll to position [1471, 0]
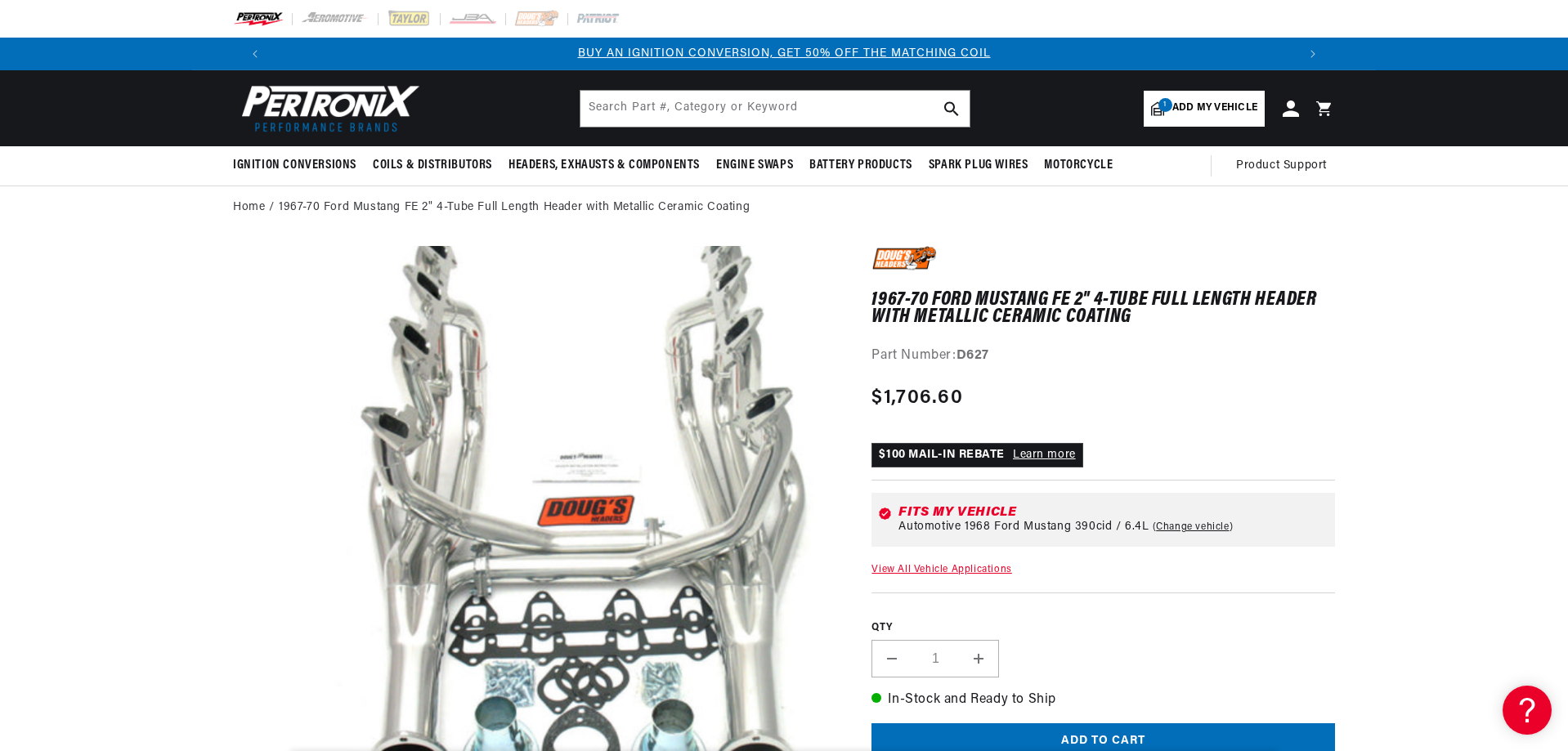
click at [1216, 102] on span "Add my vehicle" at bounding box center [1215, 108] width 85 height 16
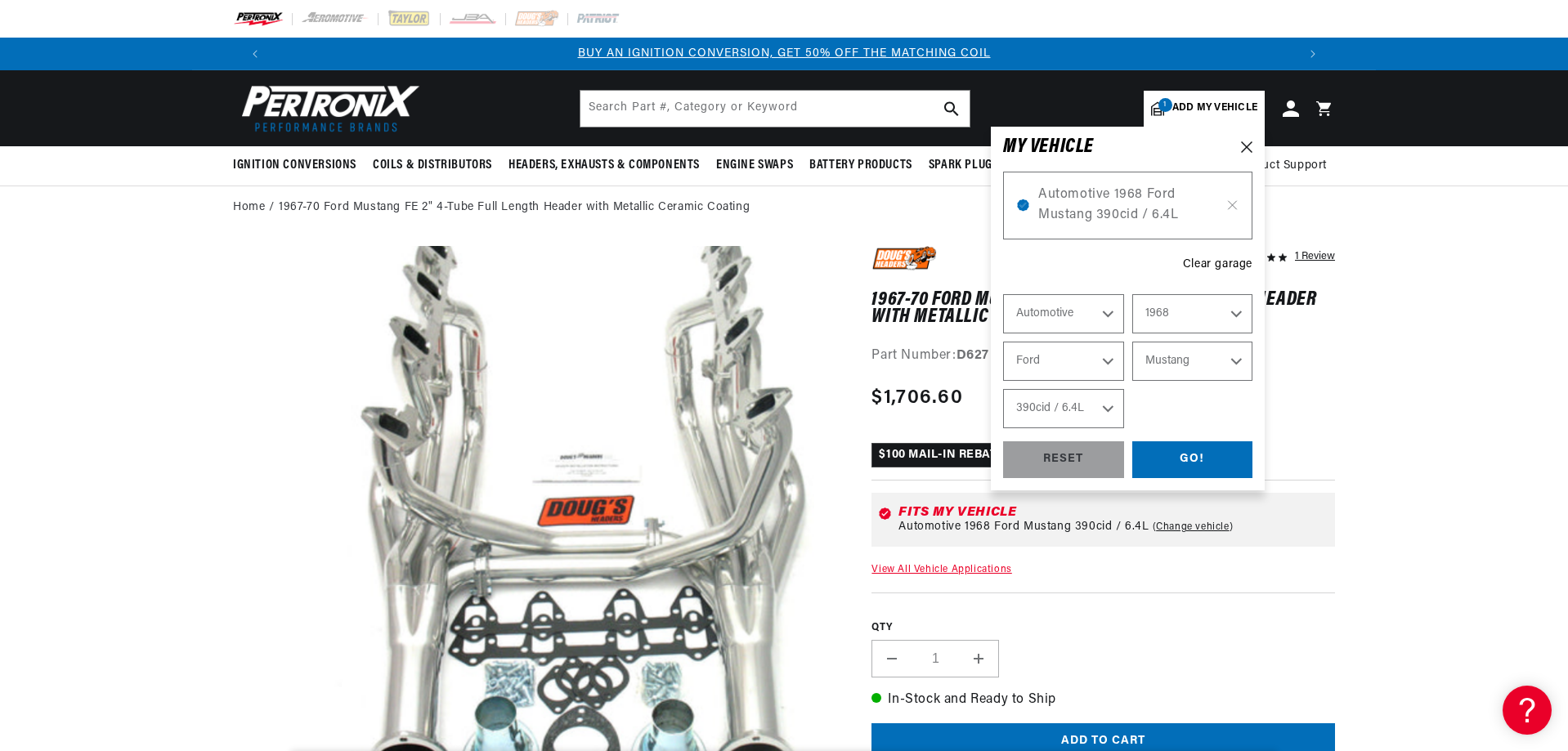
select select "Year"
select select "Make"
select select "Model"
select select "Engine"
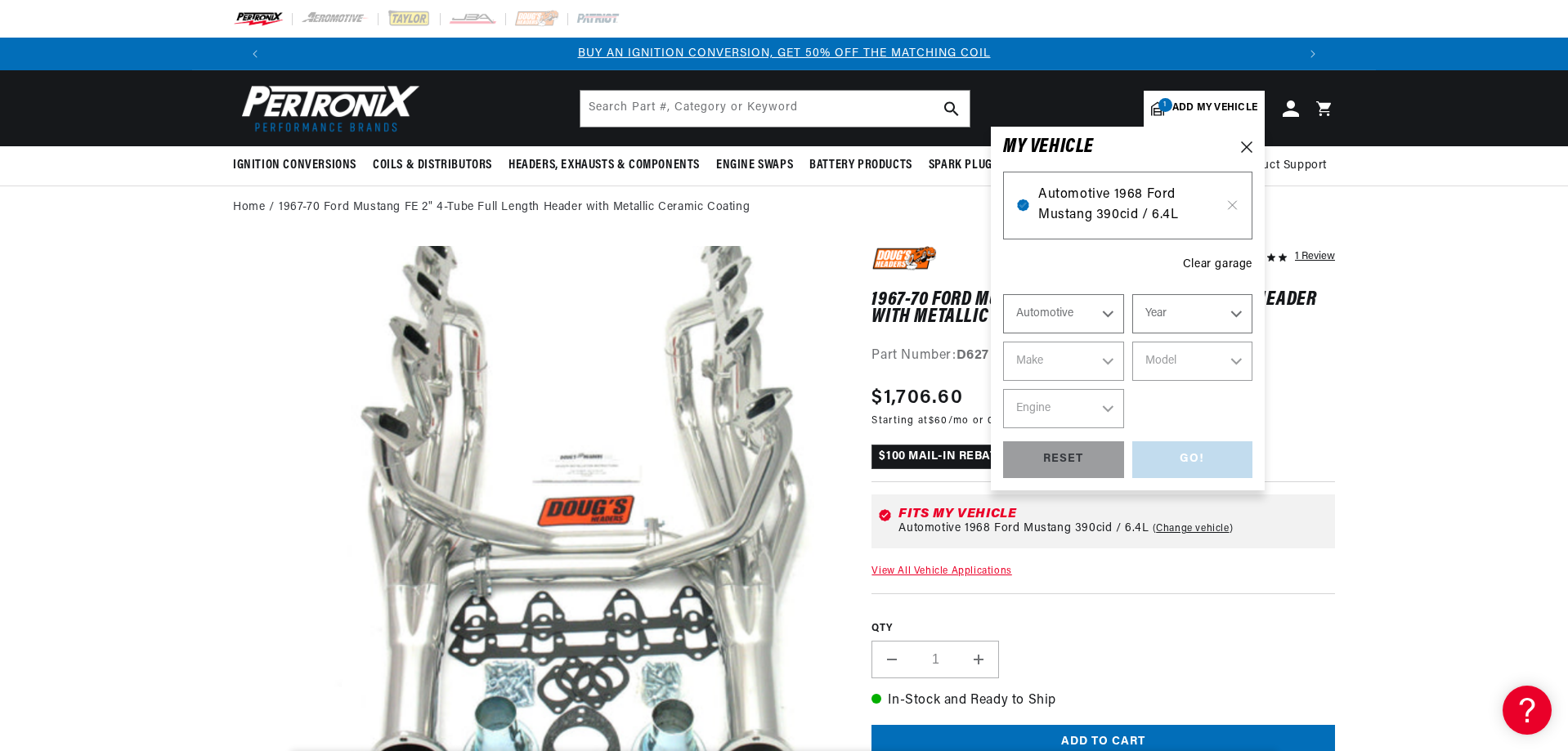
click at [1139, 194] on span "Automotive 1968 Ford Mustang 390cid / 6.4L" at bounding box center [1127, 205] width 179 height 41
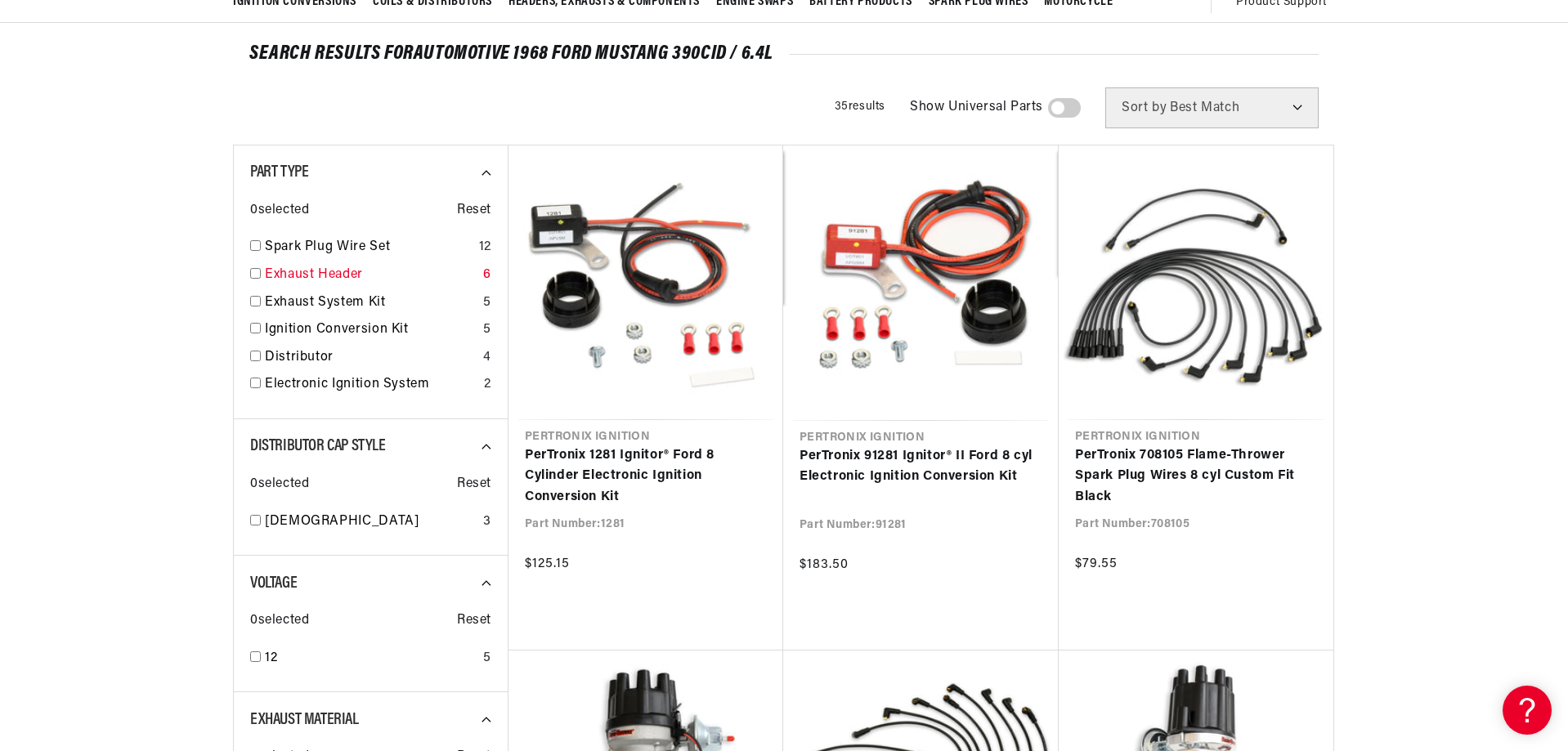
click at [340, 267] on link "Exhaust Header" at bounding box center [371, 275] width 212 height 21
checkbox input "true"
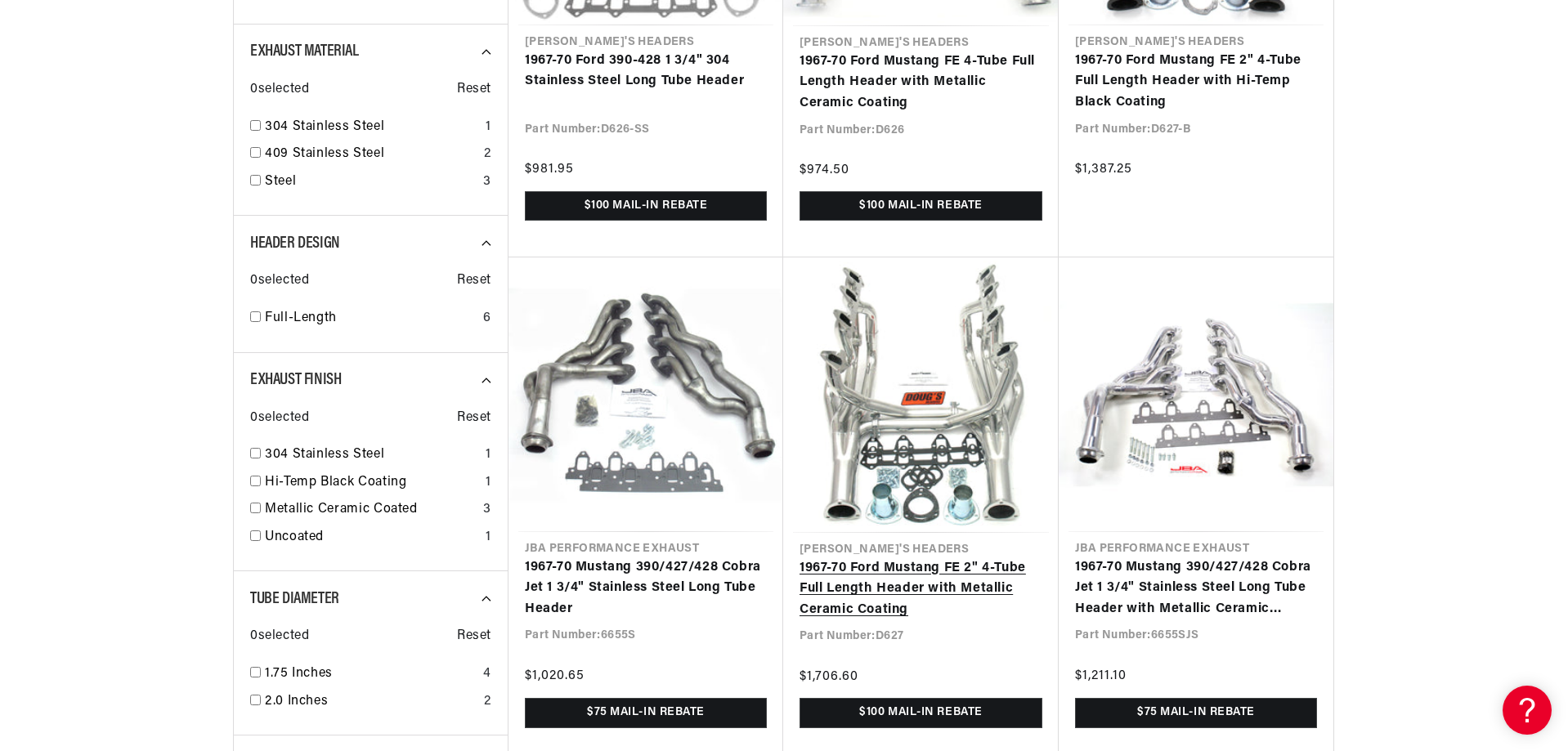
scroll to position [572, 0]
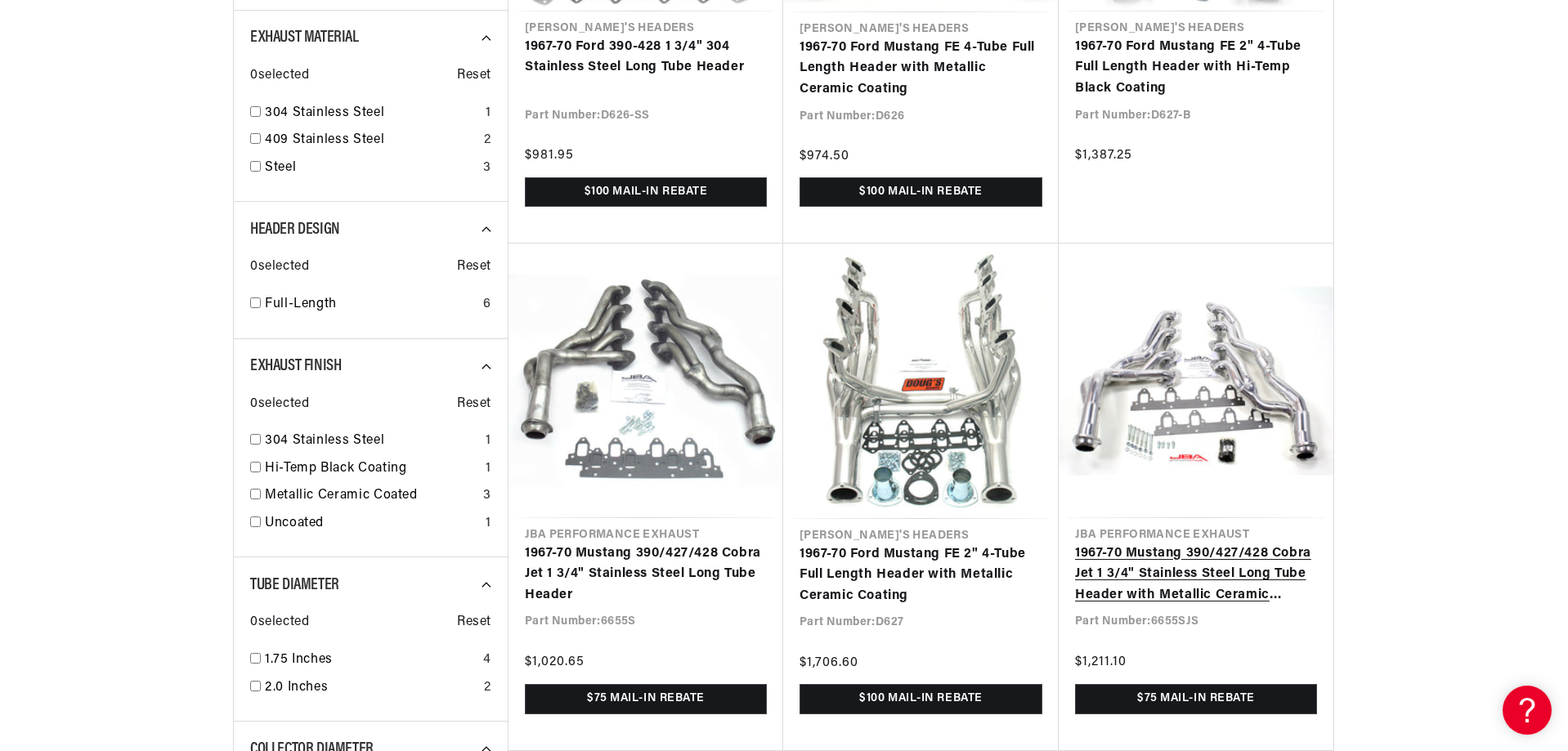
click at [1117, 543] on link "1967-70 Mustang 390/427/428 Cobra Jet 1 3/4" Stainless Steel Long Tube Header w…" at bounding box center [1196, 575] width 242 height 63
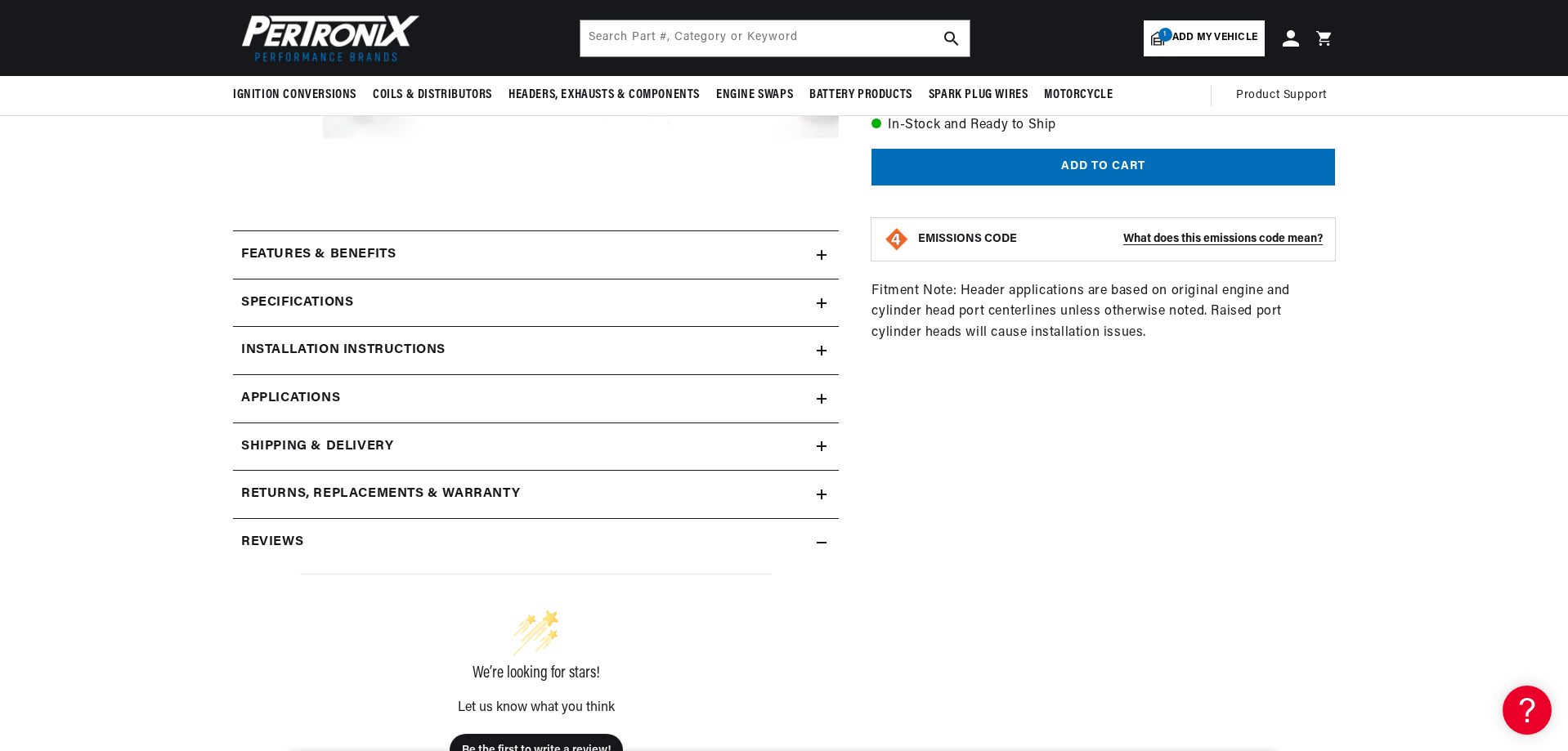
click at [315, 399] on span "Applications" at bounding box center [291, 398] width 99 height 21
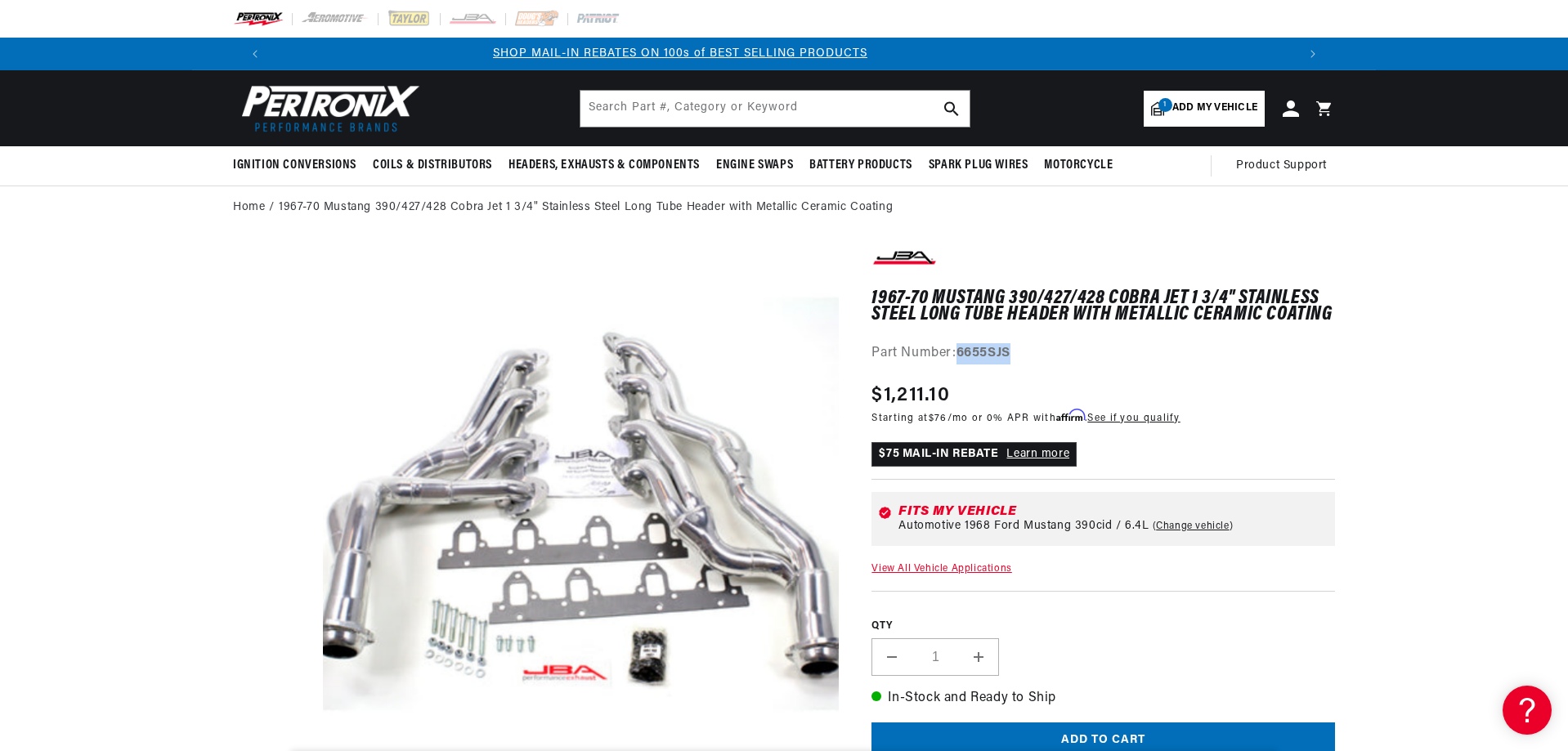
drag, startPoint x: 1040, startPoint y: 354, endPoint x: 957, endPoint y: 349, distance: 83.2
click at [957, 349] on div "Part Number: 6655SJS" at bounding box center [1104, 353] width 464 height 21
copy div "6655SJS"
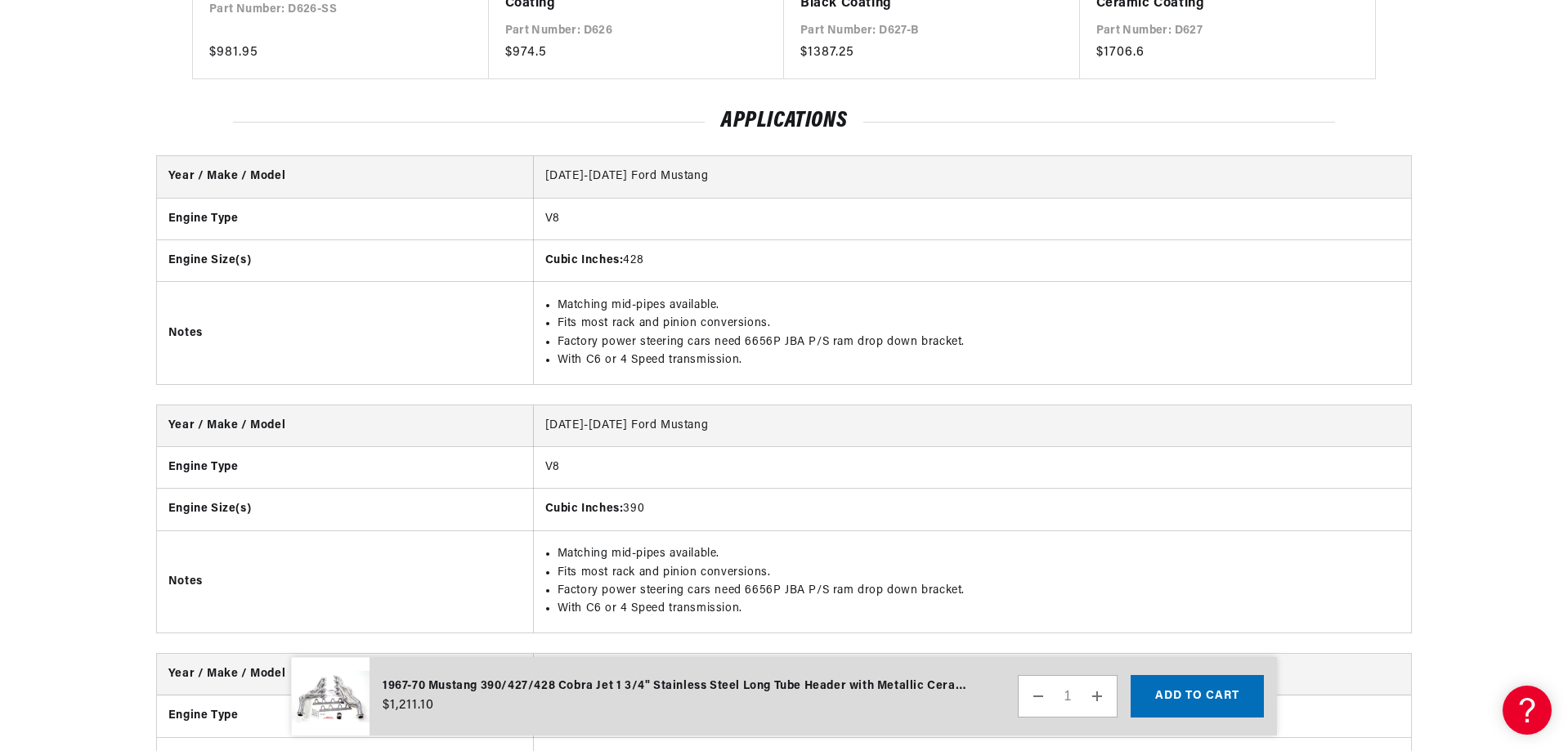
scroll to position [0, 15]
